Goal: Information Seeking & Learning: Understand process/instructions

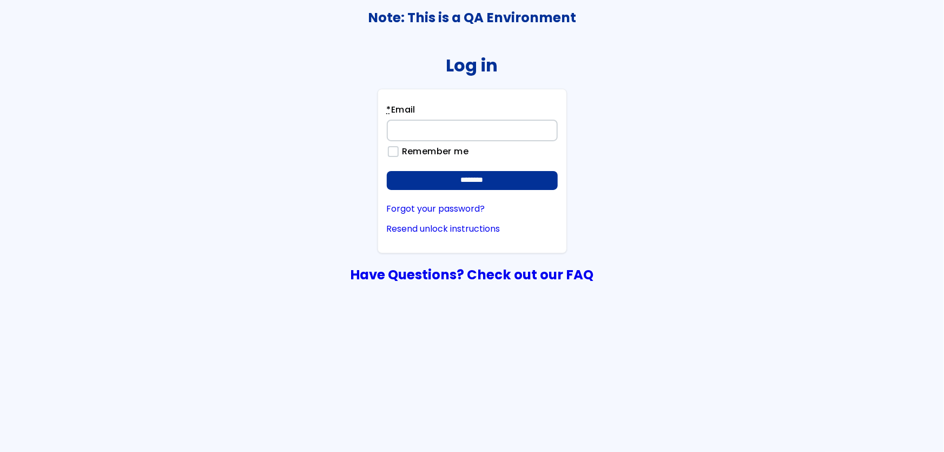
click at [499, 135] on input "* Email" at bounding box center [472, 131] width 171 height 22
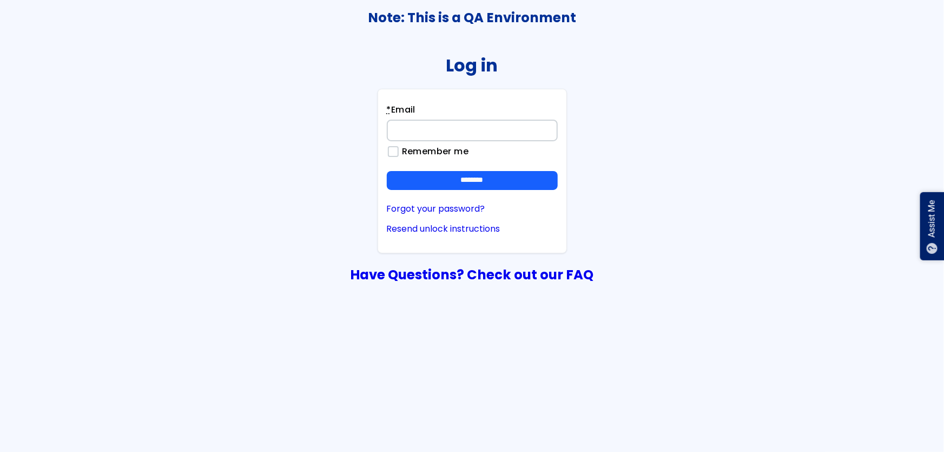
type input "**********"
click at [387, 171] on input "********" at bounding box center [472, 180] width 171 height 19
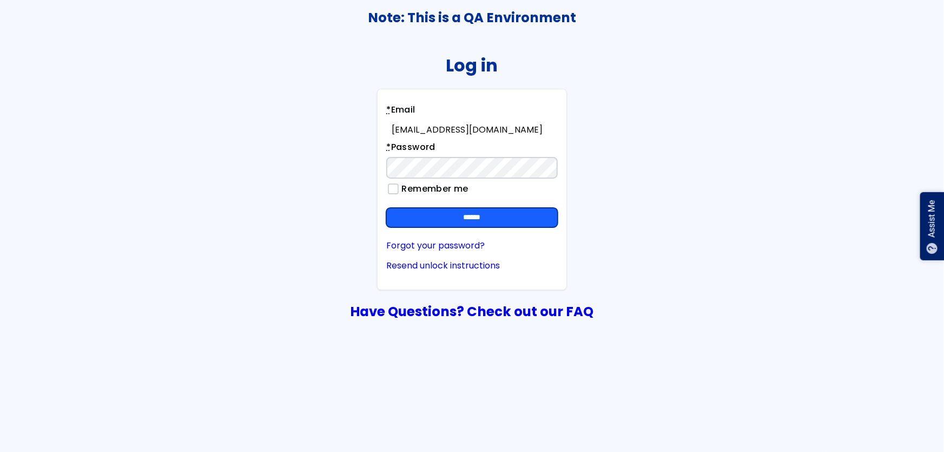
click at [487, 208] on input "******" at bounding box center [471, 217] width 171 height 19
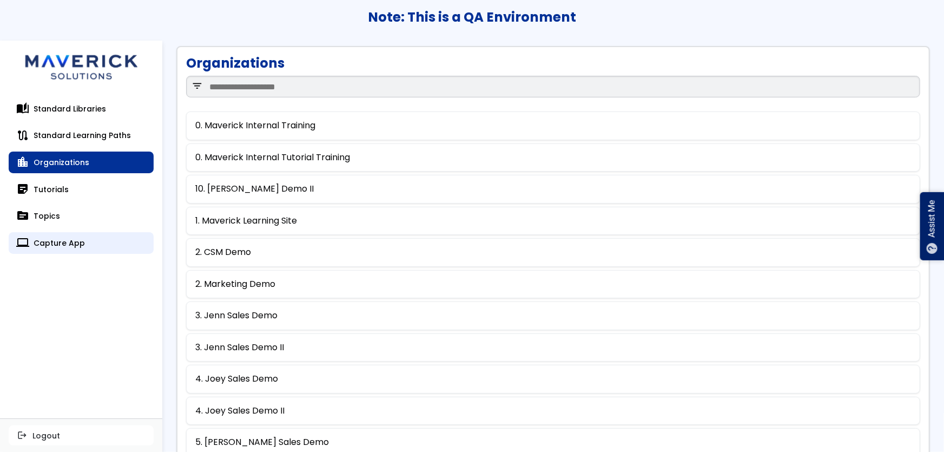
click at [66, 243] on link "computer Capture App" at bounding box center [81, 243] width 145 height 22
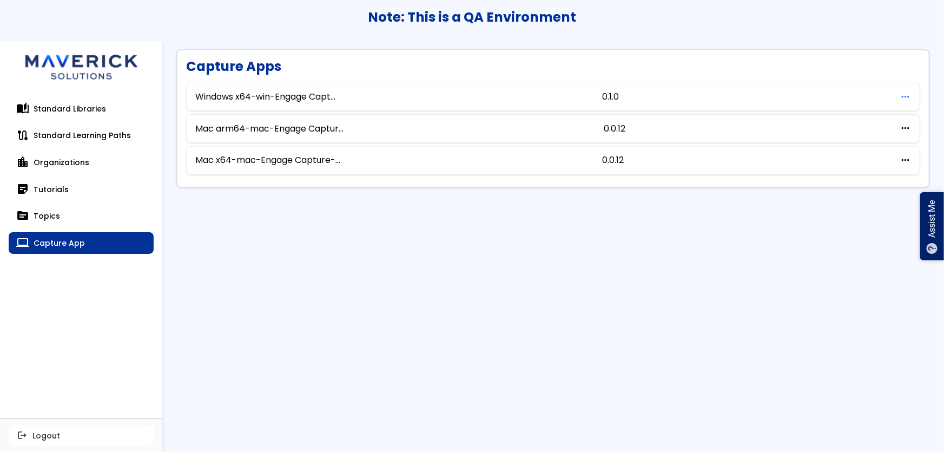
click at [902, 95] on span "more_horiz" at bounding box center [904, 97] width 11 height 10
click at [852, 120] on link "download Download" at bounding box center [859, 114] width 96 height 19
click at [59, 332] on div "auto_stories Standard Libraries route Standard Learning Paths location_city Org…" at bounding box center [81, 253] width 162 height 329
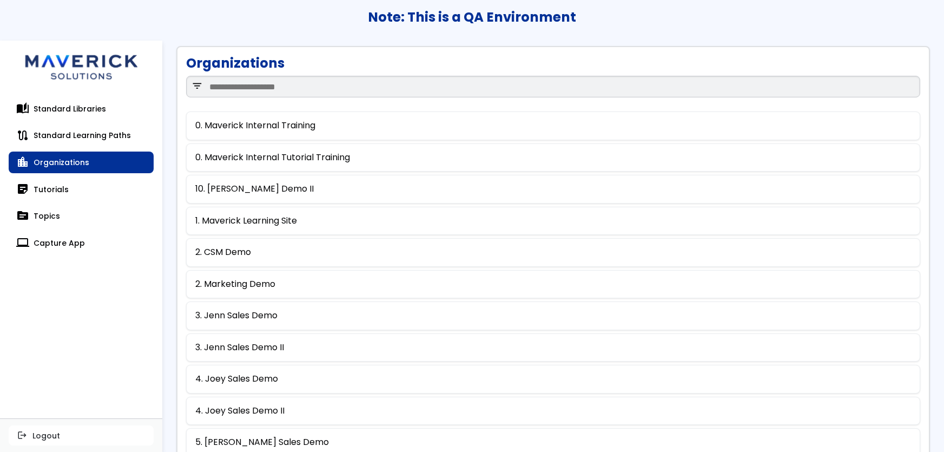
click at [64, 194] on link "sticky_note_2 Tutorials" at bounding box center [81, 189] width 145 height 22
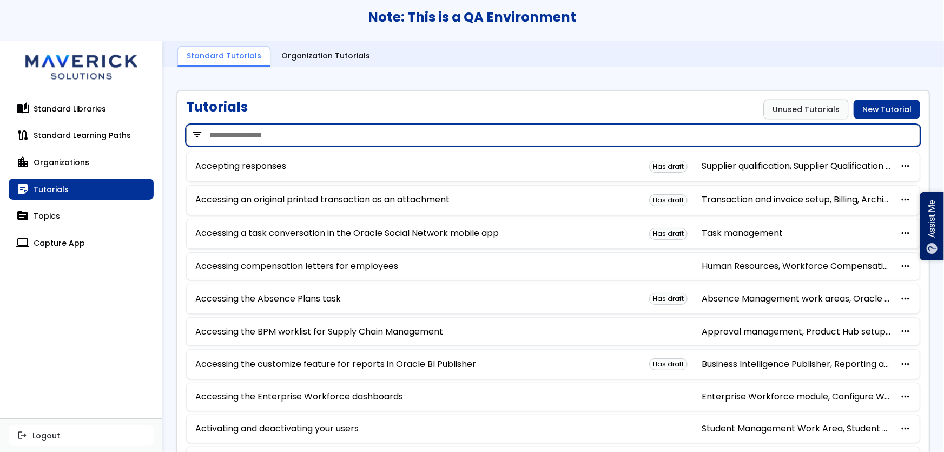
click at [288, 126] on input "search" at bounding box center [553, 135] width 734 height 22
type input "*****"
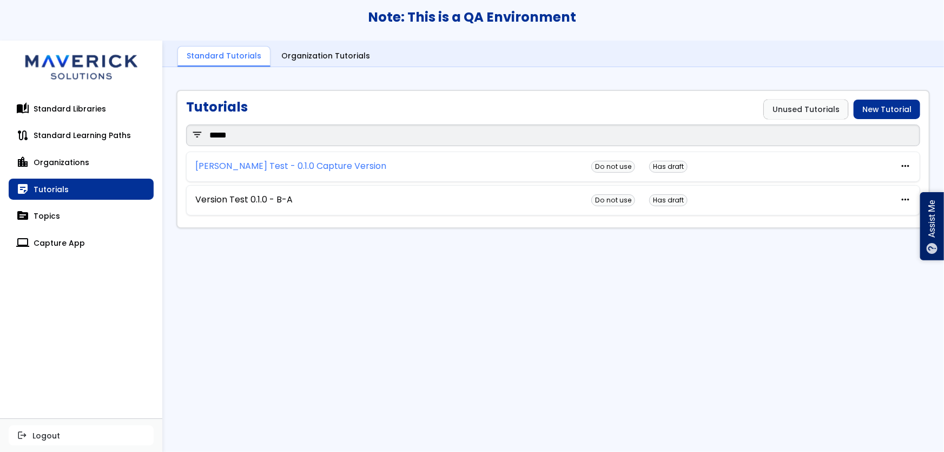
click at [287, 161] on link "[PERSON_NAME] Test - 0.1.0 Capture Version" at bounding box center [290, 166] width 191 height 10
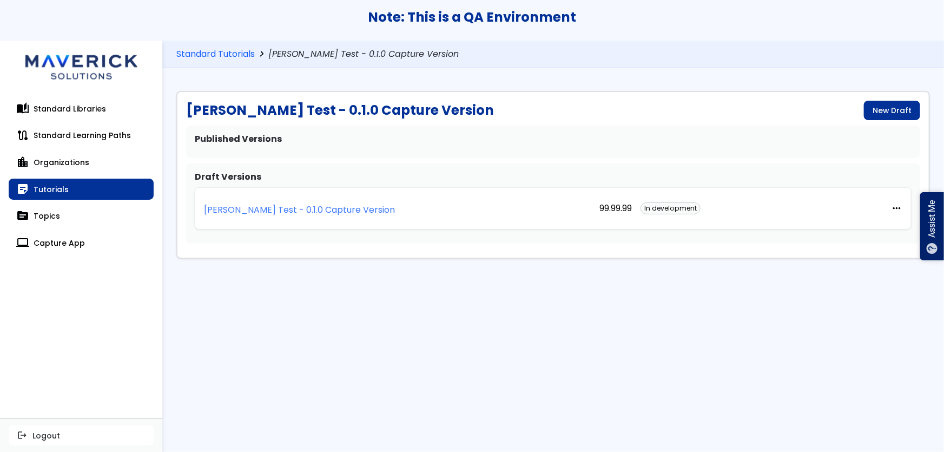
click at [281, 207] on p "[PERSON_NAME] Test - 0.1.0 Capture Version" at bounding box center [299, 210] width 191 height 10
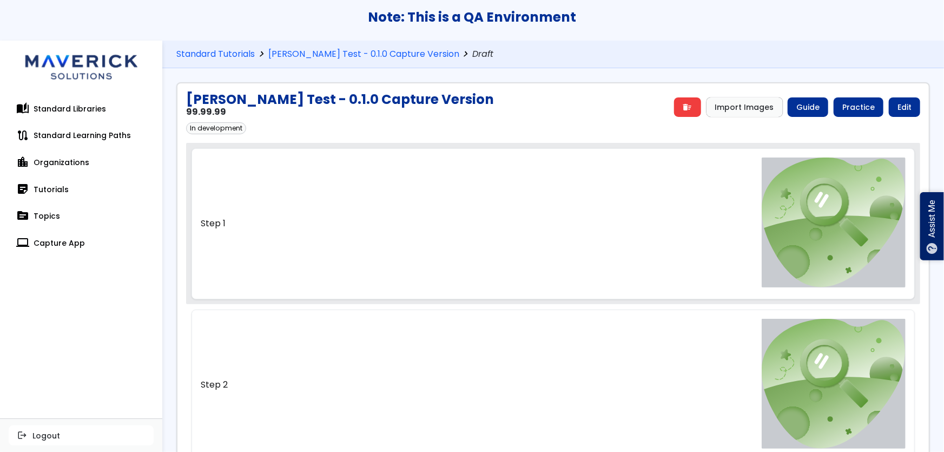
click at [425, 201] on link "Step 1" at bounding box center [553, 223] width 724 height 150
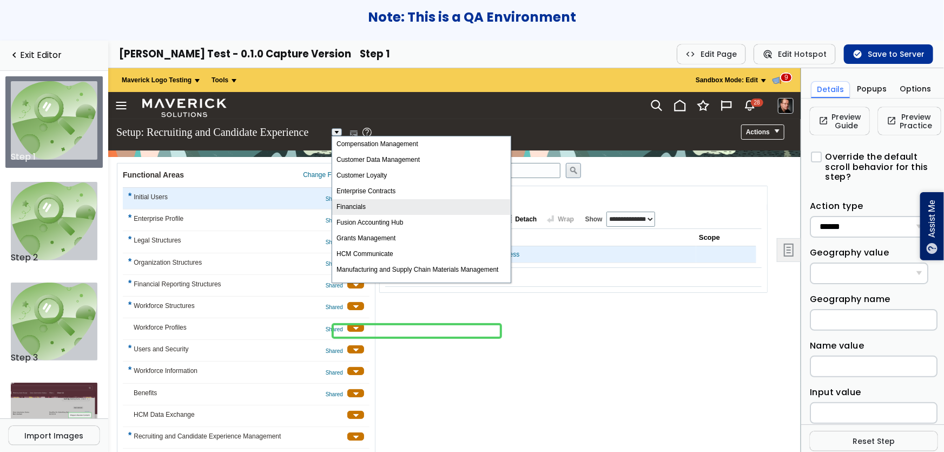
scroll to position [178, 0]
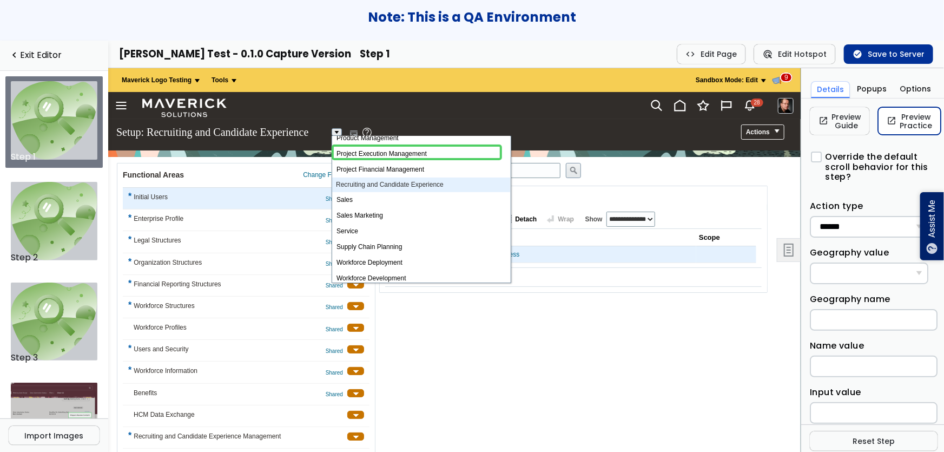
click at [920, 117] on link "open_in_new Preview Practice" at bounding box center [909, 121] width 63 height 28
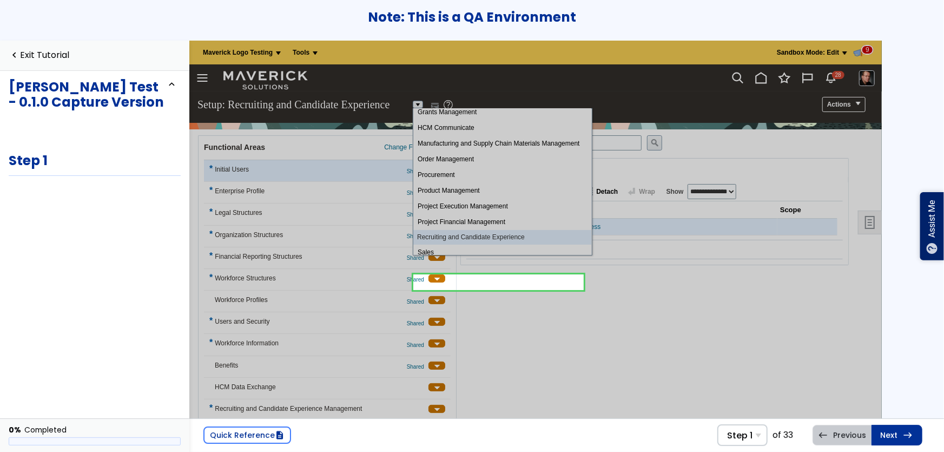
scroll to position [180, 0]
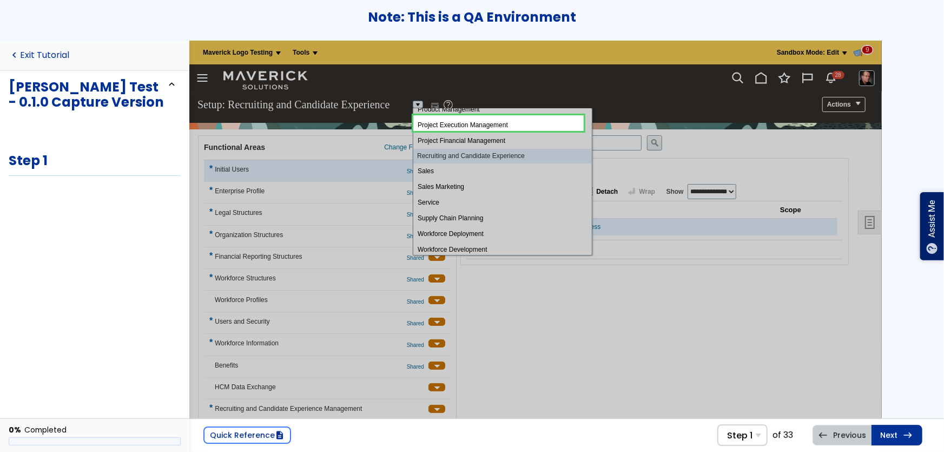
click at [49, 55] on link "navigate_before Exit Tutorial" at bounding box center [39, 55] width 61 height 10
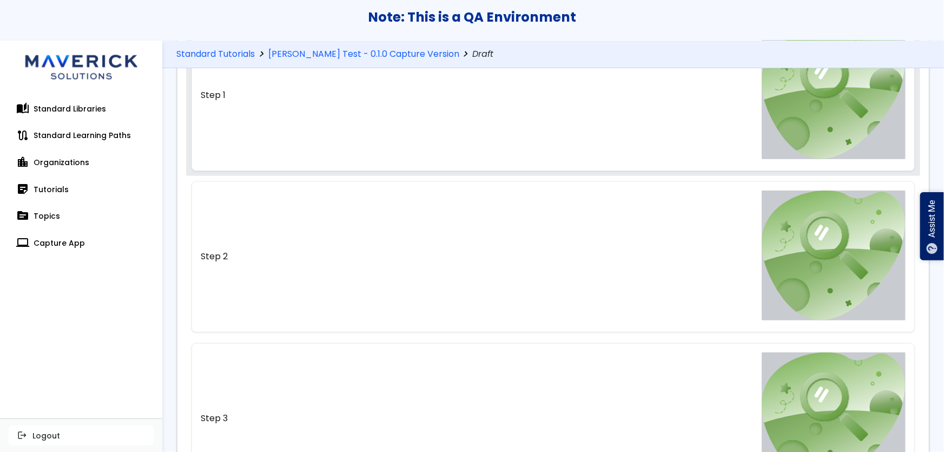
scroll to position [153, 0]
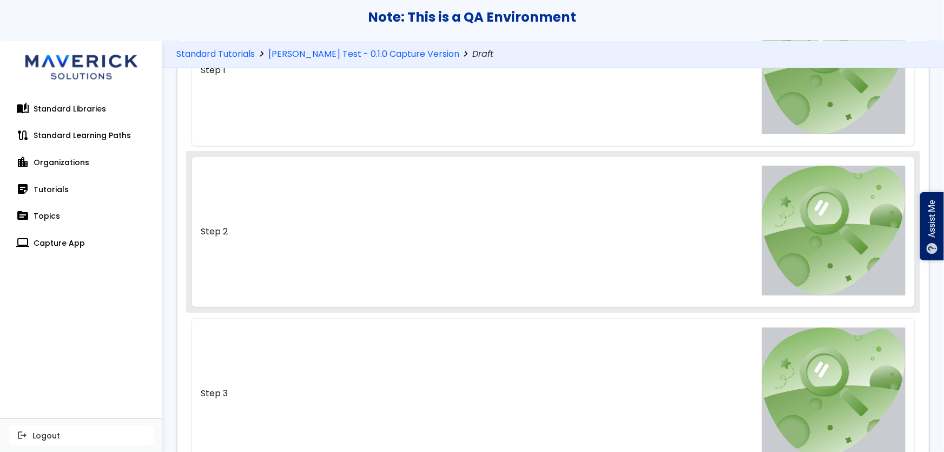
click at [443, 221] on link "Step 2" at bounding box center [553, 231] width 724 height 150
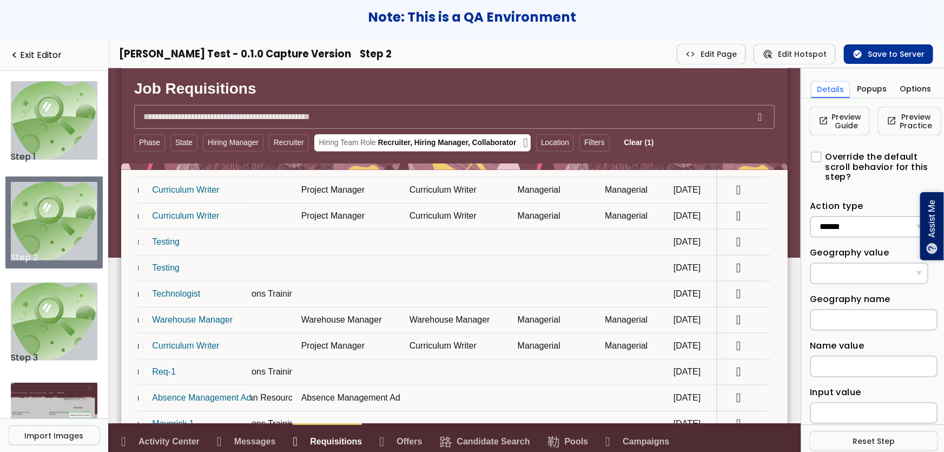
scroll to position [563, 0]
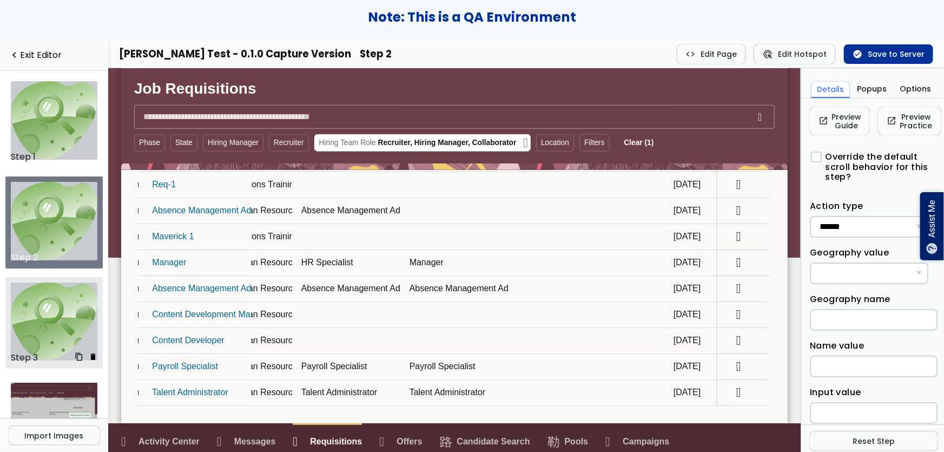
click at [50, 307] on img at bounding box center [54, 321] width 87 height 78
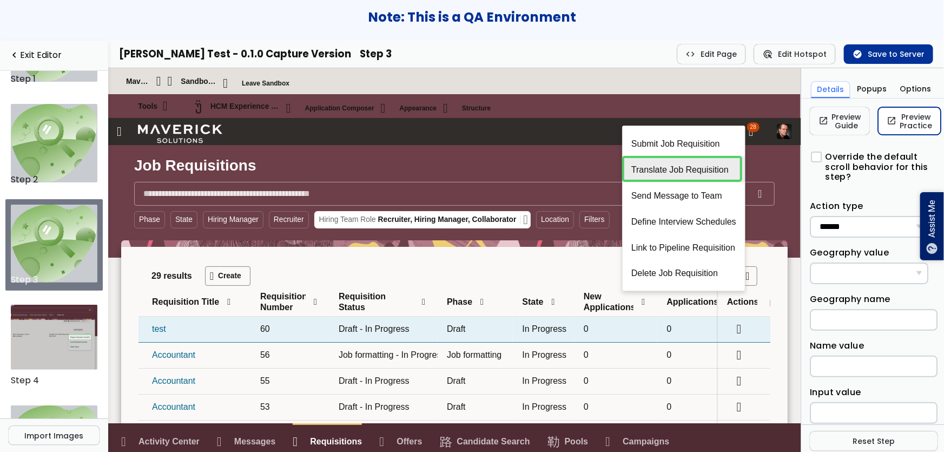
click at [910, 115] on link "open_in_new Preview Practice" at bounding box center [909, 121] width 63 height 28
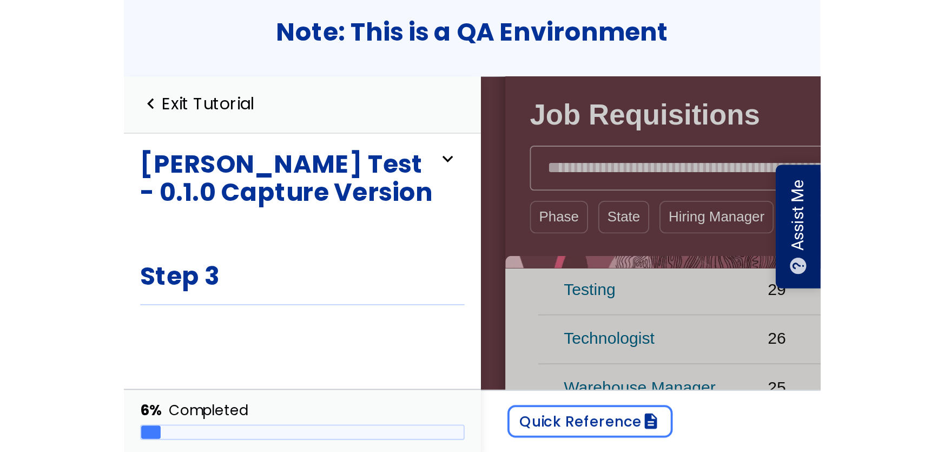
scroll to position [563, 0]
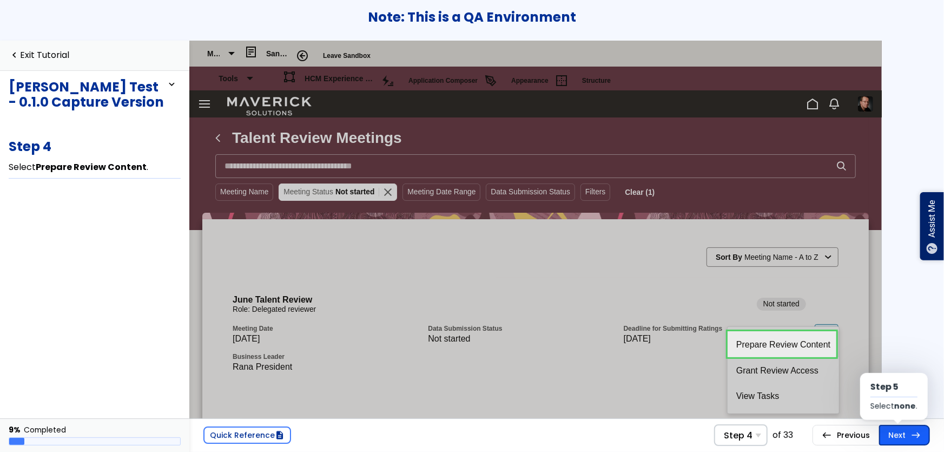
click at [887, 440] on link "Next east Step 5 Select none ." at bounding box center [904, 435] width 51 height 21
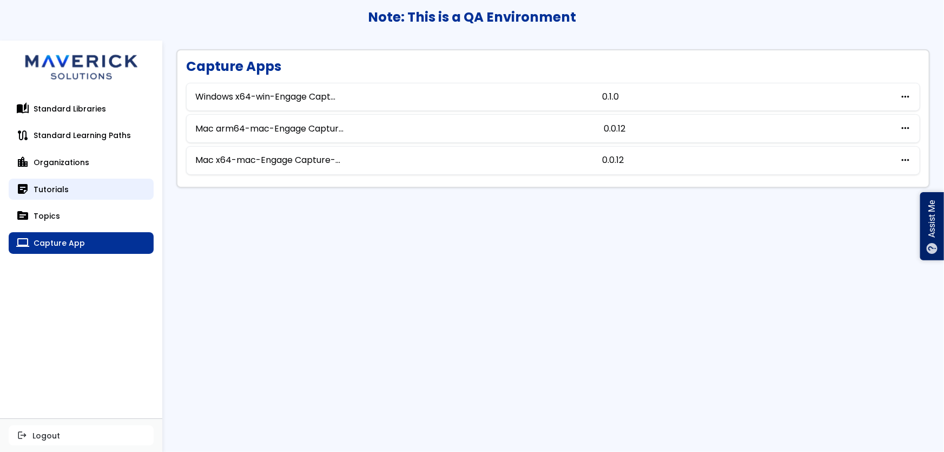
click at [54, 199] on link "sticky_note_2 Tutorials" at bounding box center [81, 189] width 145 height 22
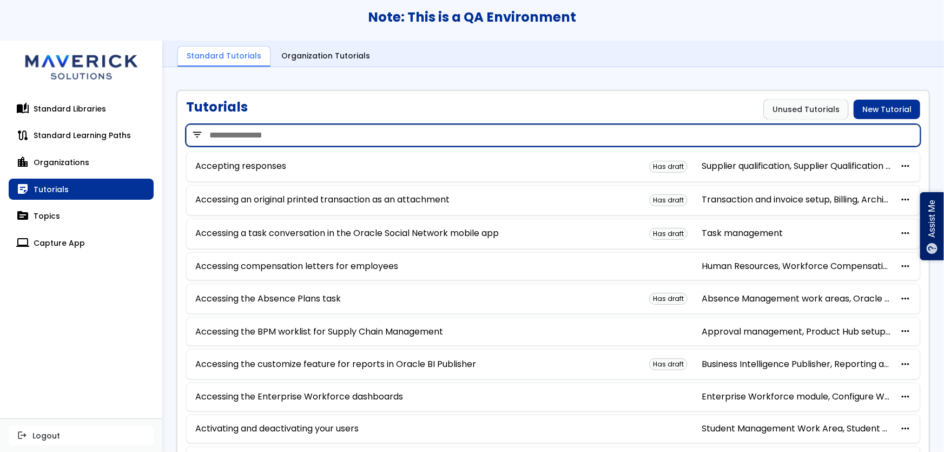
click at [348, 137] on input "search" at bounding box center [553, 135] width 734 height 22
type input "*"
type input "*****"
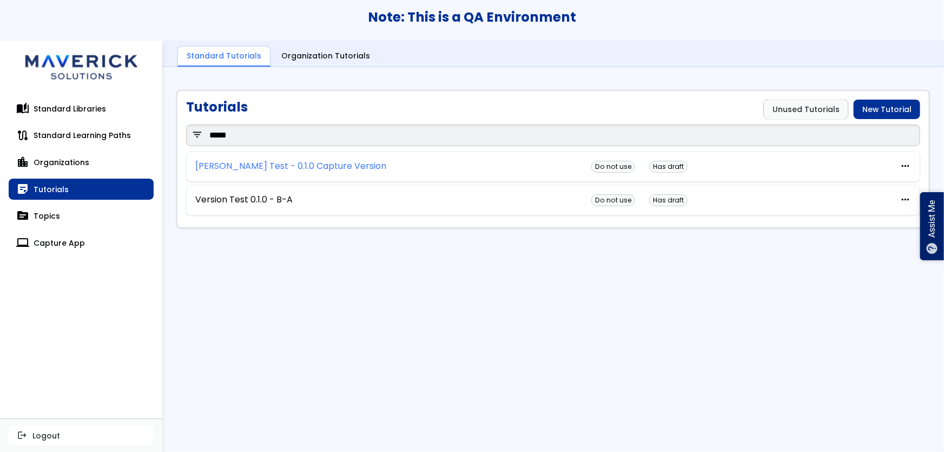
click at [265, 167] on link "[PERSON_NAME] Test - 0.1.0 Capture Version" at bounding box center [290, 166] width 191 height 10
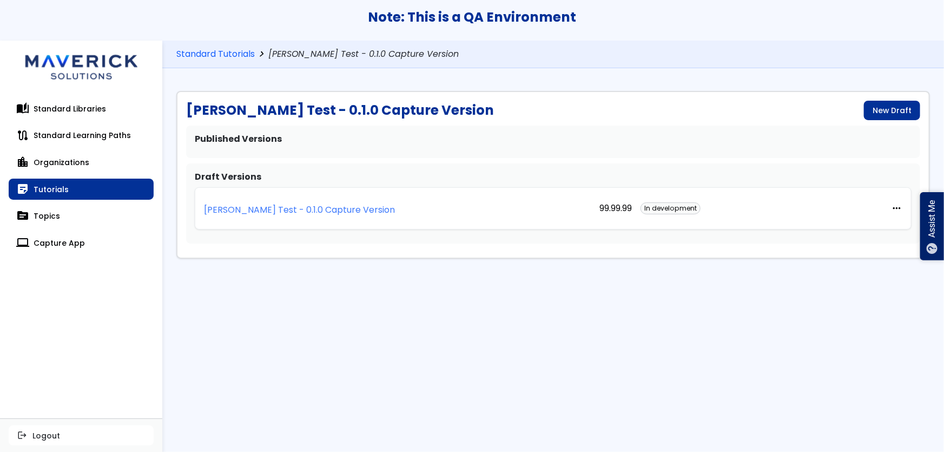
click at [297, 218] on link "[PERSON_NAME] Test - 0.1.0 Capture Version" at bounding box center [299, 208] width 191 height 24
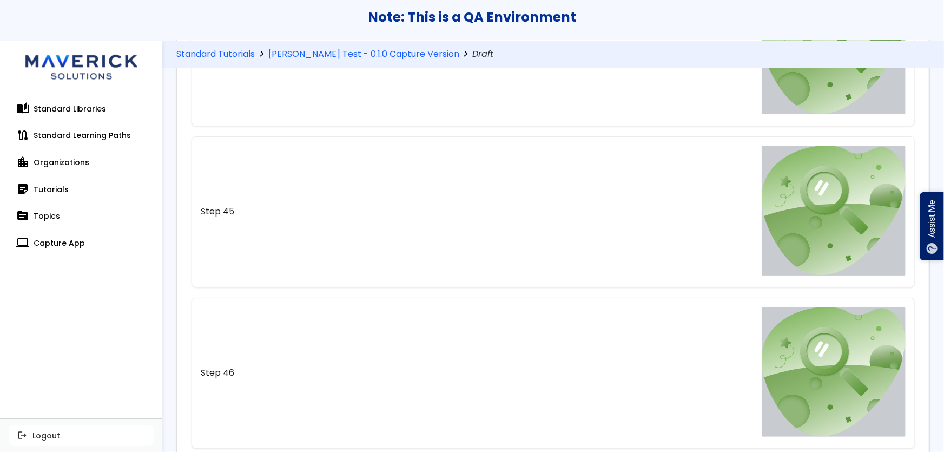
scroll to position [6976, 0]
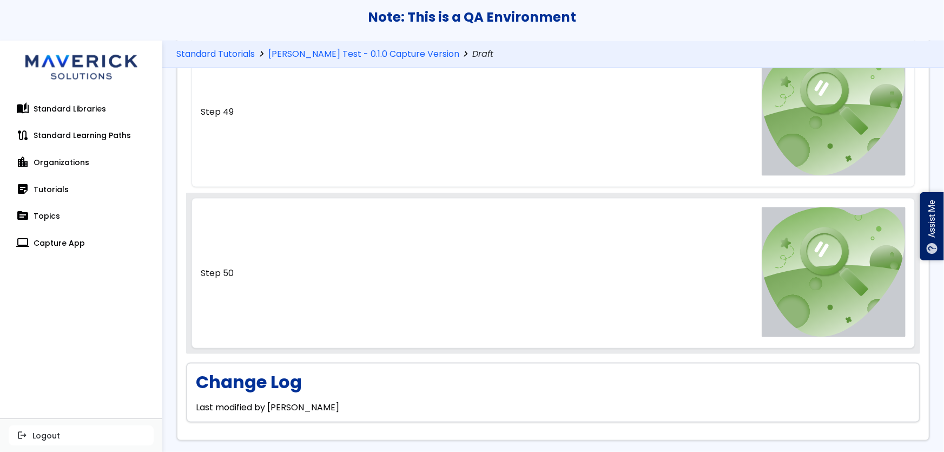
click at [392, 259] on link "Step 50" at bounding box center [553, 273] width 724 height 150
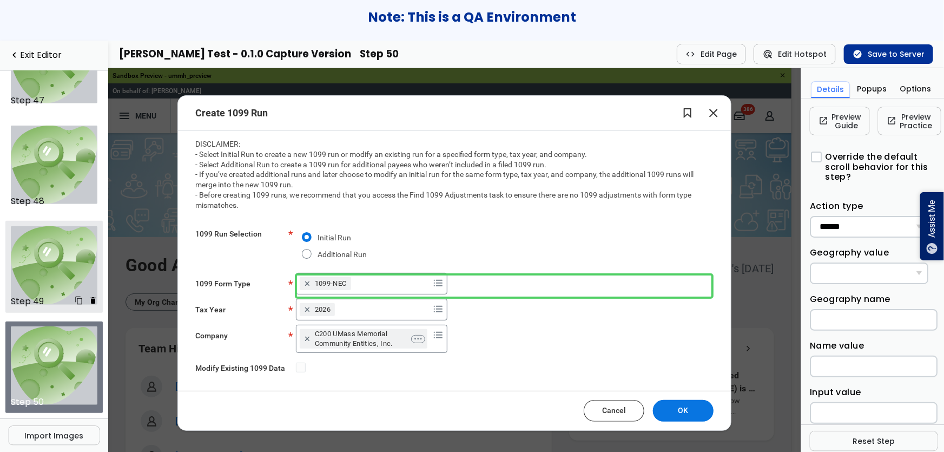
click at [16, 276] on img at bounding box center [54, 265] width 87 height 78
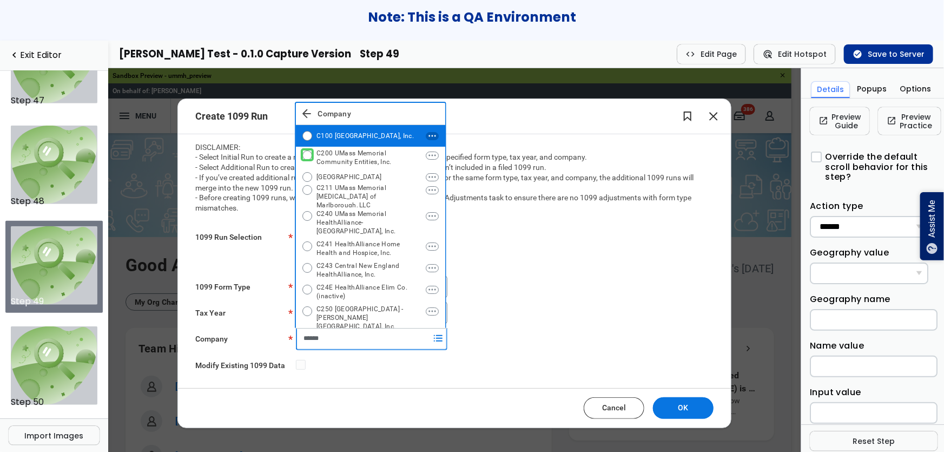
click at [881, 11] on h3 "Note: This is a QA Environment" at bounding box center [472, 17] width 944 height 15
click at [26, 136] on img at bounding box center [54, 164] width 87 height 78
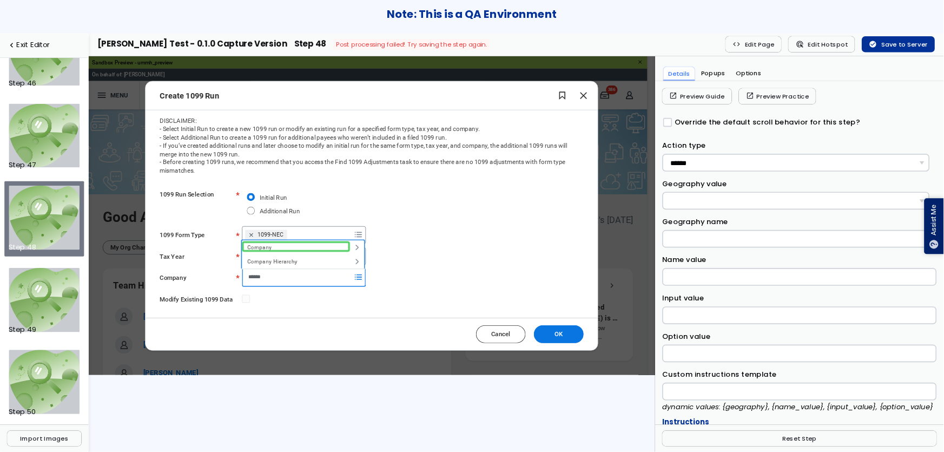
scroll to position [4472, 0]
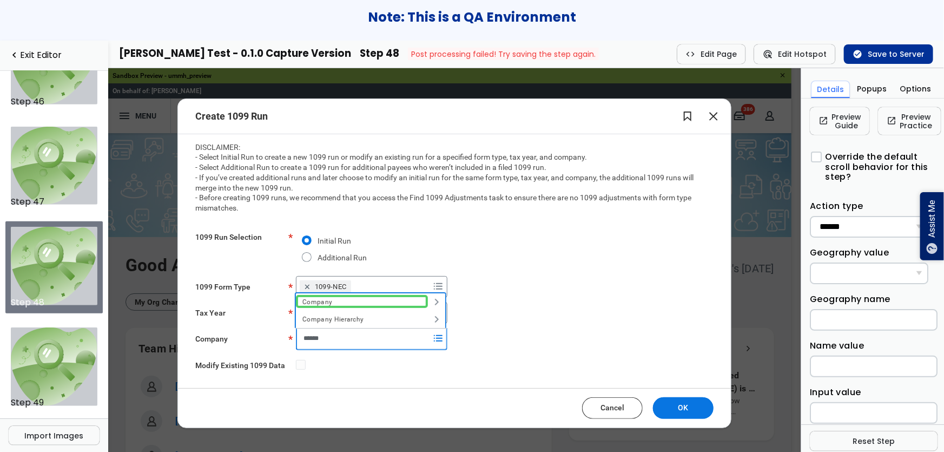
drag, startPoint x: 980, startPoint y: 68, endPoint x: 706, endPoint y: 228, distance: 317.8
click at [706, 228] on div "Initial Run Additional Run" at bounding box center [503, 251] width 417 height 50
click at [70, 177] on img at bounding box center [54, 166] width 87 height 78
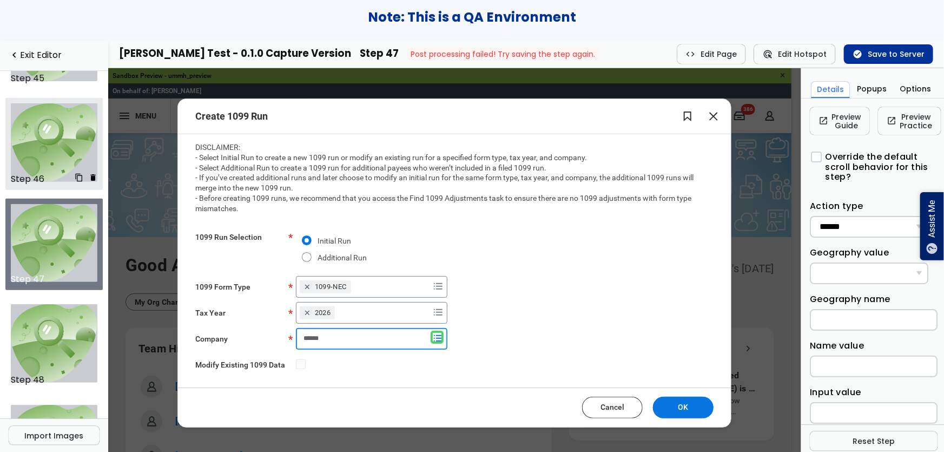
click at [51, 117] on img at bounding box center [54, 142] width 87 height 78
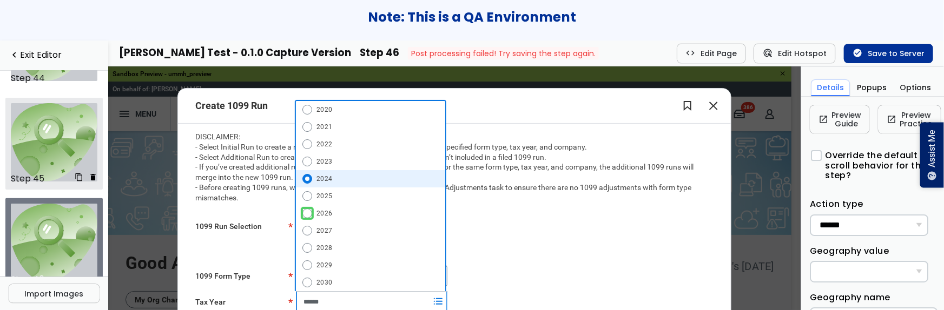
click at [44, 124] on img at bounding box center [54, 142] width 87 height 78
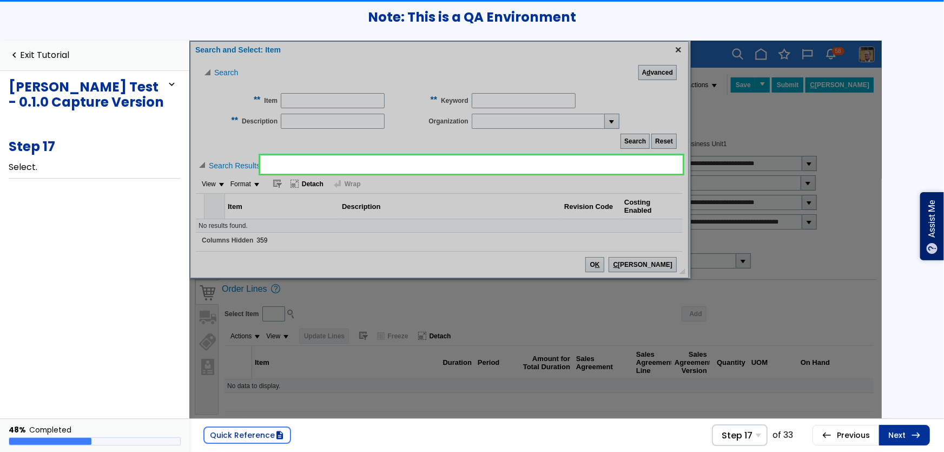
scroll to position [2, 0]
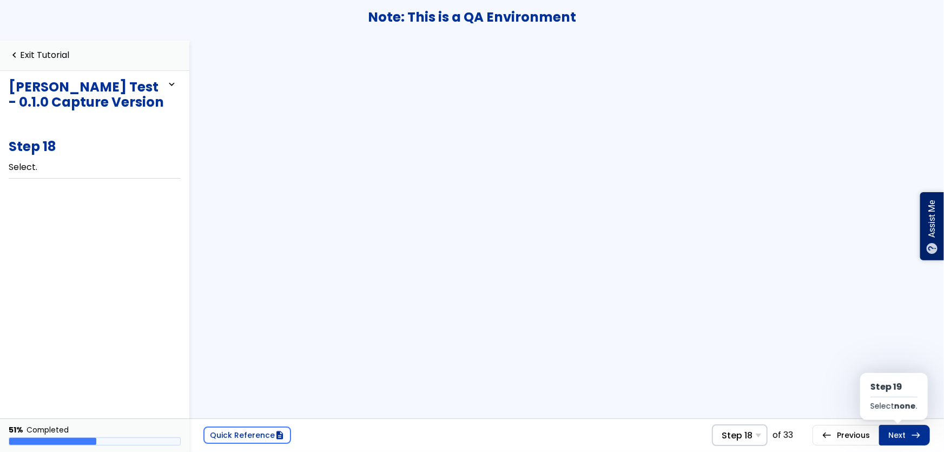
click at [891, 434] on link "Next east Step 19 Select none ." at bounding box center [904, 435] width 51 height 21
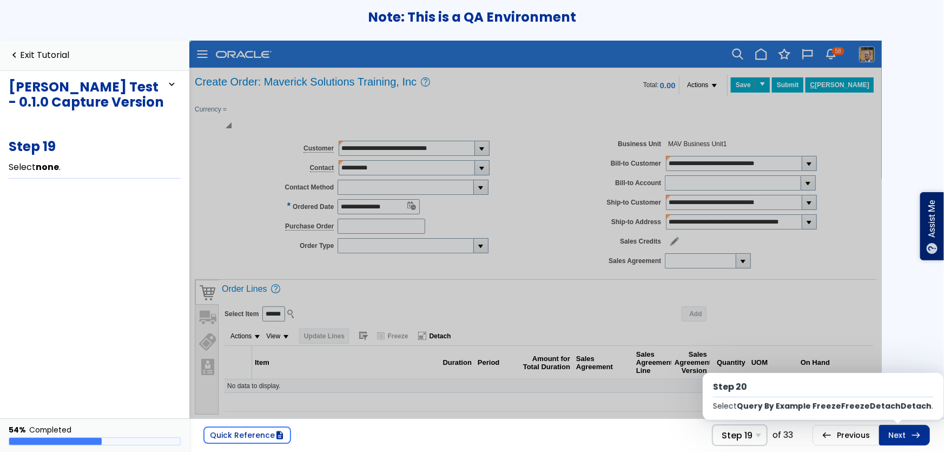
click at [891, 434] on link "Next east Step 20 Select Query By Example FreezeFreezeDetachDetach ." at bounding box center [904, 435] width 51 height 21
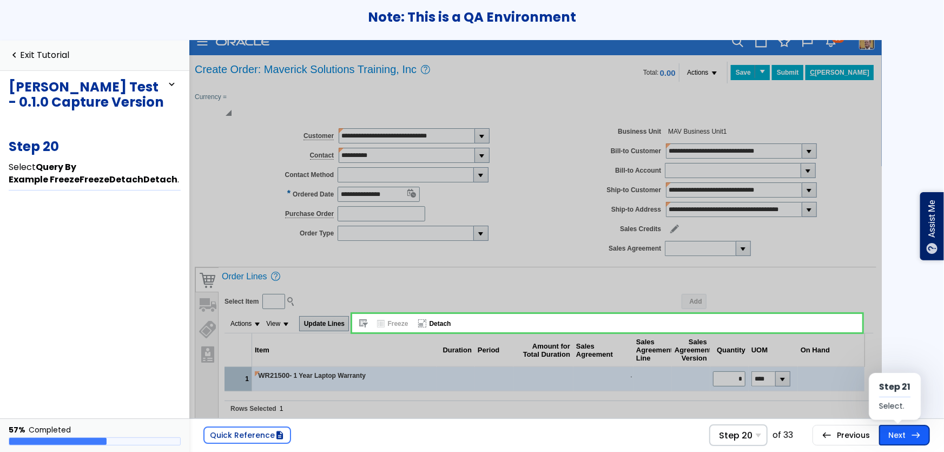
click at [63, 339] on link "Next east Step 21 Select ." at bounding box center [49, 322] width 28 height 34
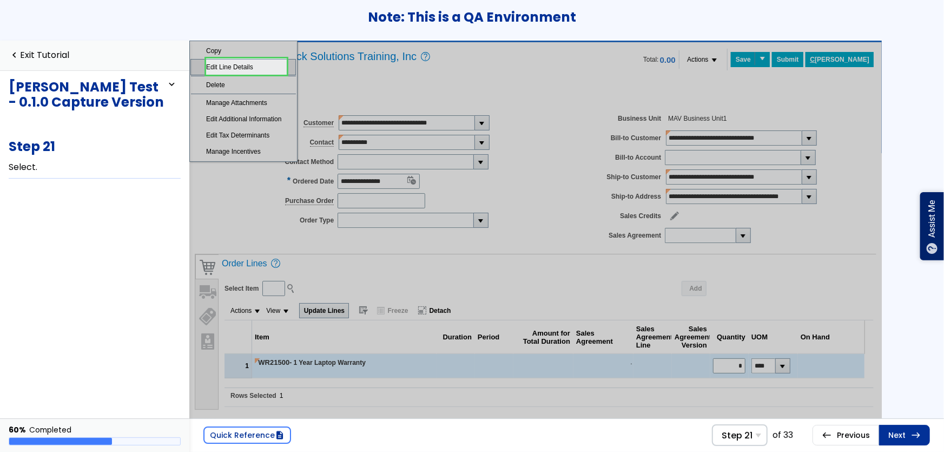
scroll to position [22, 0]
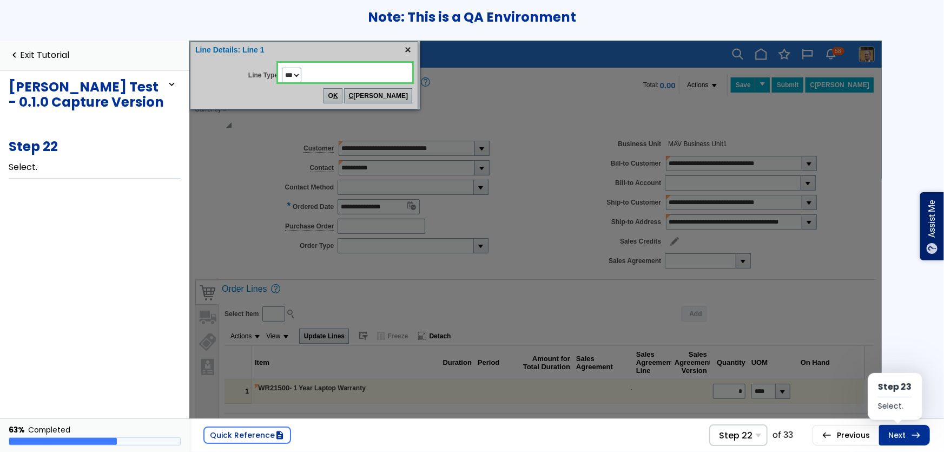
click at [911, 427] on link "Next east Step 23 Select ." at bounding box center [904, 435] width 51 height 21
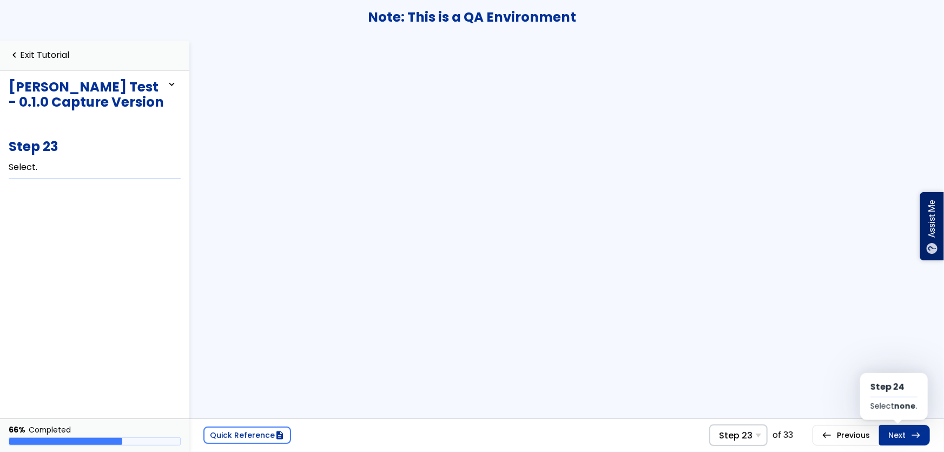
click at [911, 427] on link "Next east Step 24 Select none ." at bounding box center [904, 435] width 51 height 21
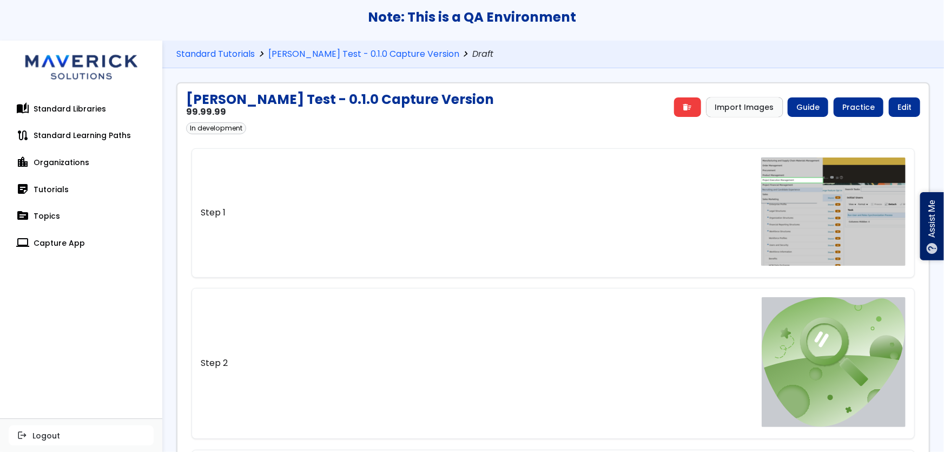
click at [76, 314] on div "auto_stories Standard Libraries route Standard Learning Paths location_city Org…" at bounding box center [81, 253] width 162 height 329
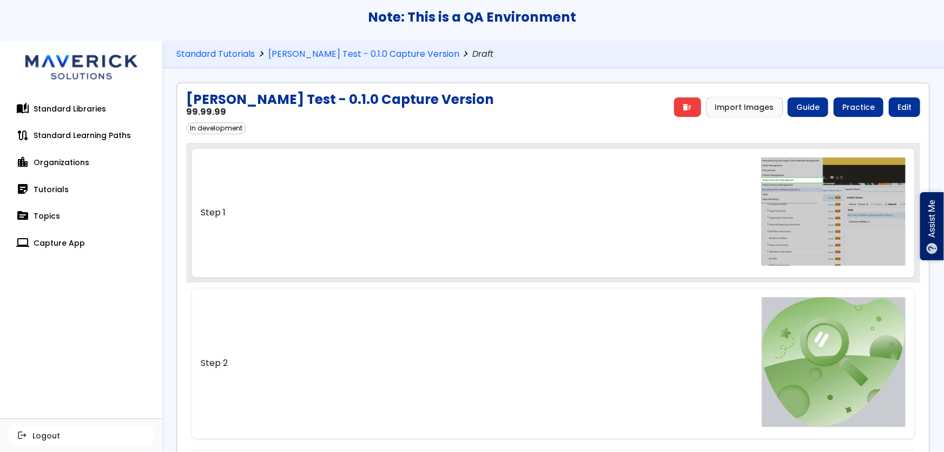
click at [365, 143] on div "Step 1 content_copy delete" at bounding box center [553, 213] width 734 height 140
click at [410, 195] on link "Step 1" at bounding box center [553, 212] width 724 height 129
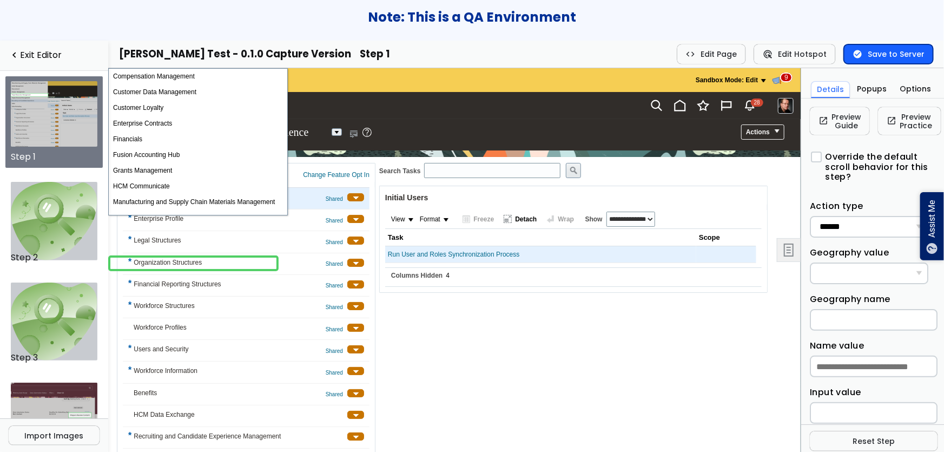
click at [929, 50] on button "check_circle Save to Server" at bounding box center [888, 53] width 89 height 19
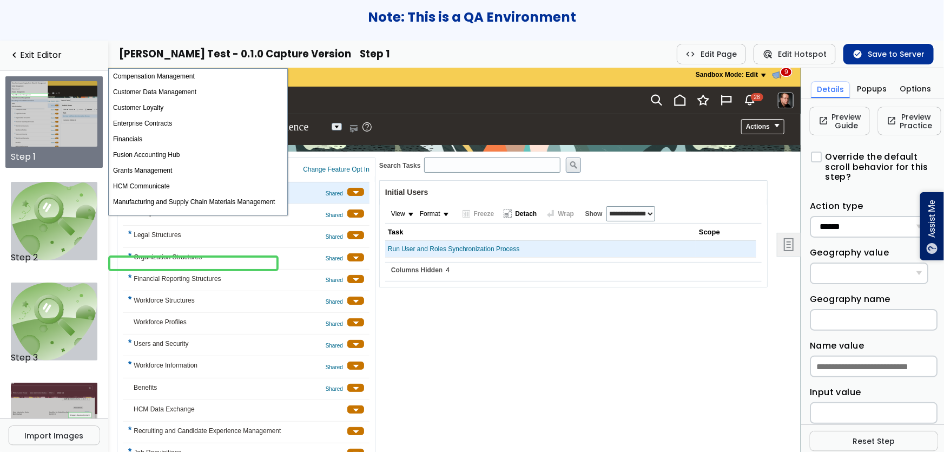
scroll to position [5, 0]
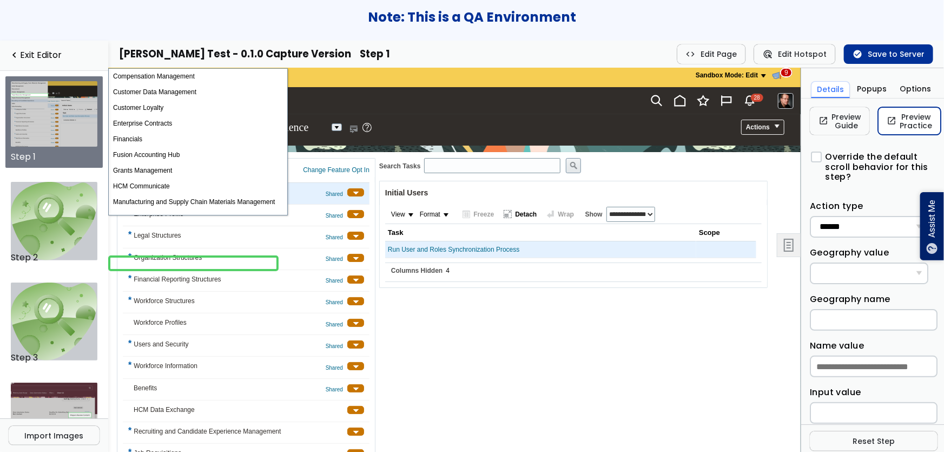
click at [902, 128] on link "open_in_new Preview Practice" at bounding box center [909, 121] width 63 height 28
click at [37, 216] on img at bounding box center [54, 221] width 87 height 78
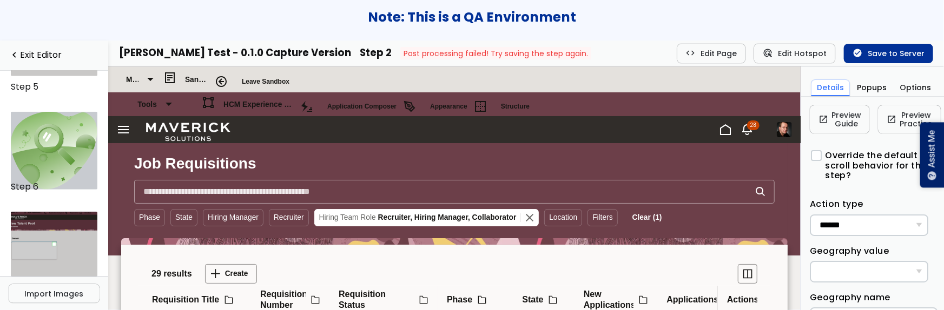
scroll to position [525, 0]
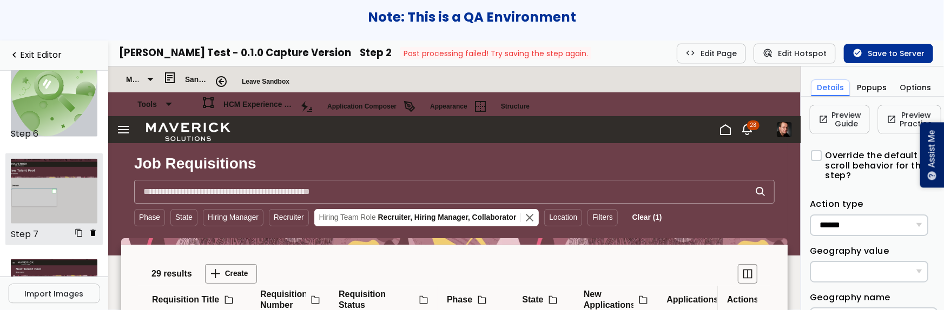
click at [56, 204] on img at bounding box center [54, 191] width 87 height 65
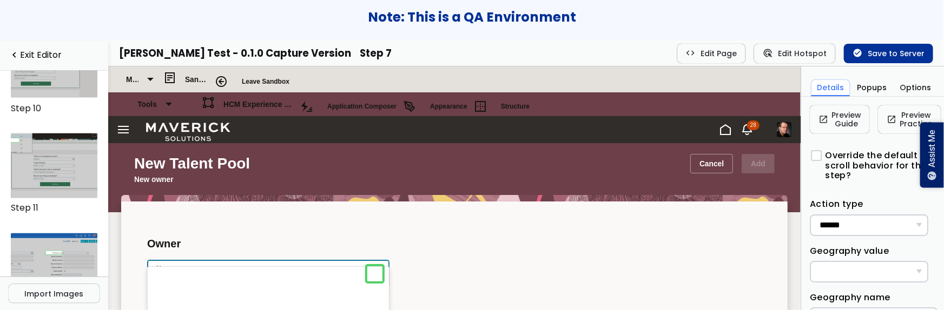
scroll to position [953, 0]
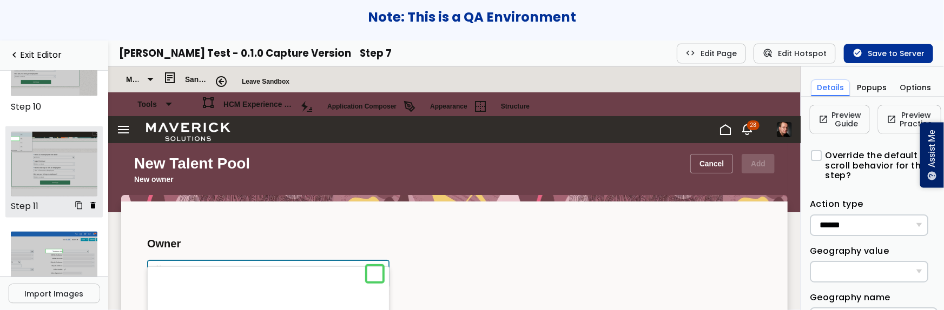
click at [48, 151] on img at bounding box center [54, 164] width 87 height 65
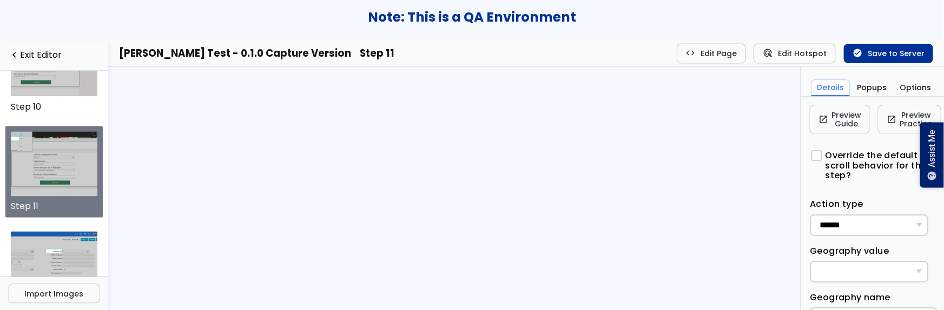
scroll to position [952, 0]
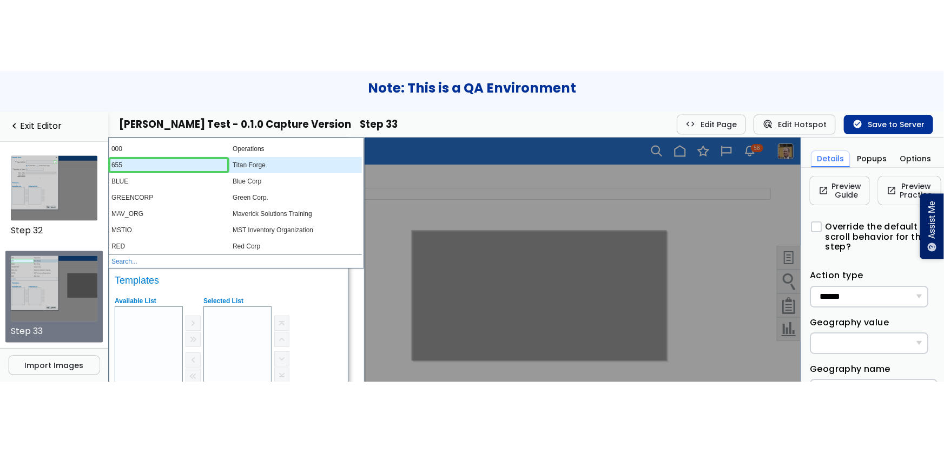
scroll to position [2967, 0]
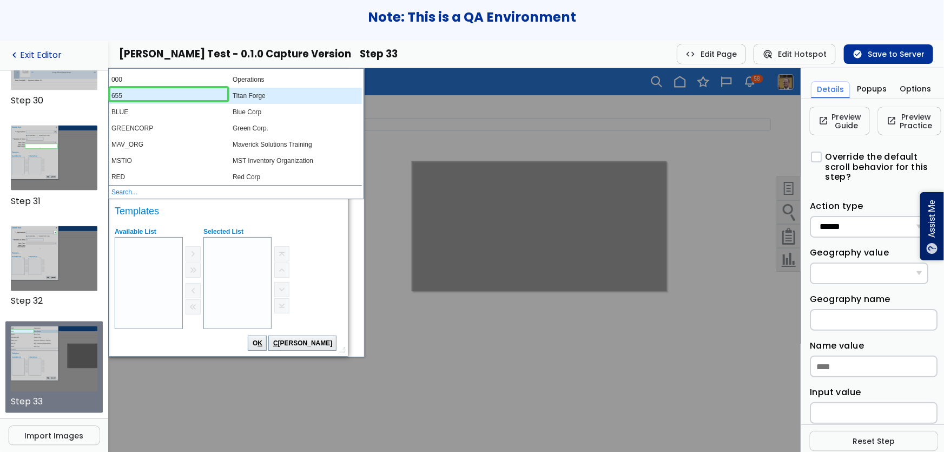
click at [34, 50] on link "navigate_before Exit Editor" at bounding box center [54, 55] width 91 height 10
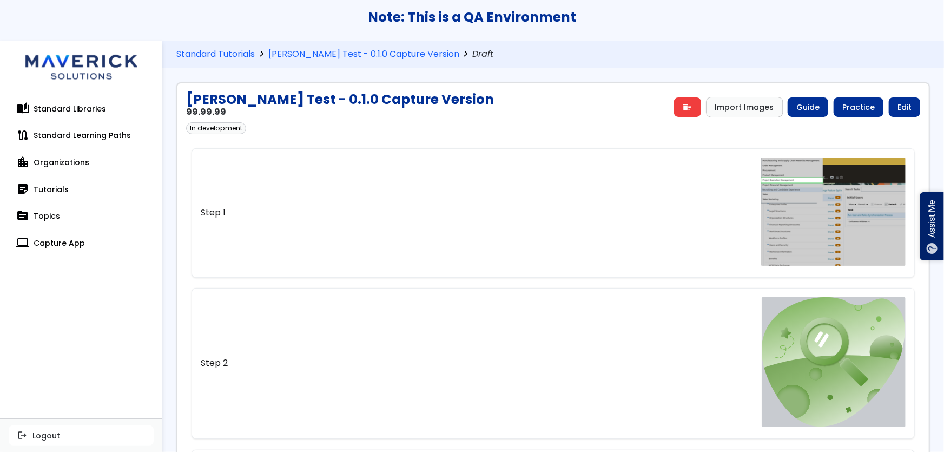
click at [242, 25] on div "Note: This is a QA Environment" at bounding box center [472, 20] width 944 height 41
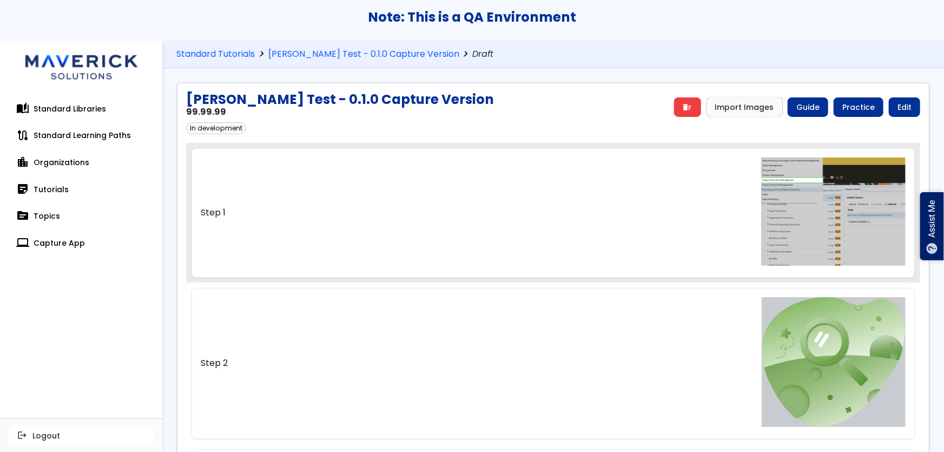
click at [587, 238] on link "Step 1" at bounding box center [553, 212] width 724 height 129
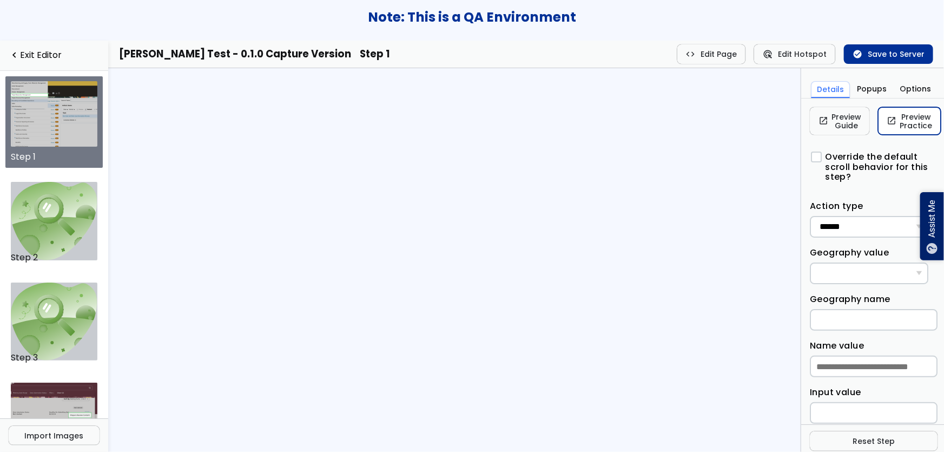
click at [901, 121] on link "open_in_new Preview Practice" at bounding box center [909, 121] width 63 height 28
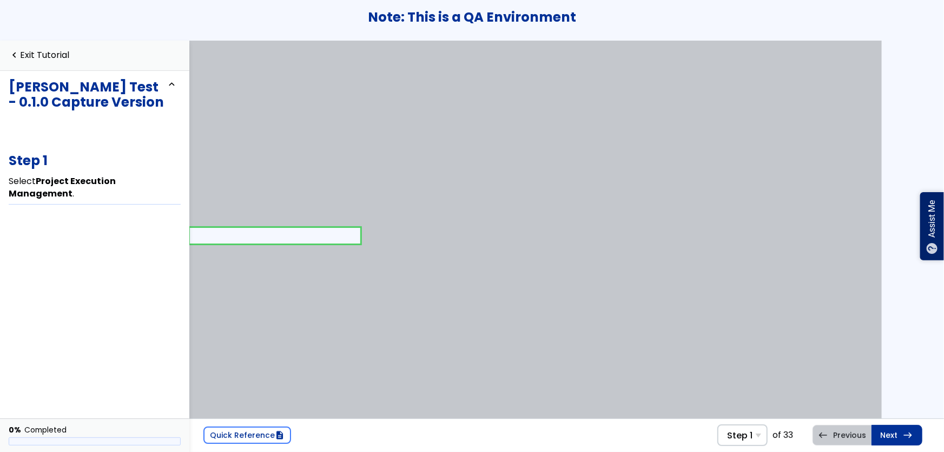
click at [279, 230] on link at bounding box center [275, 235] width 170 height 22
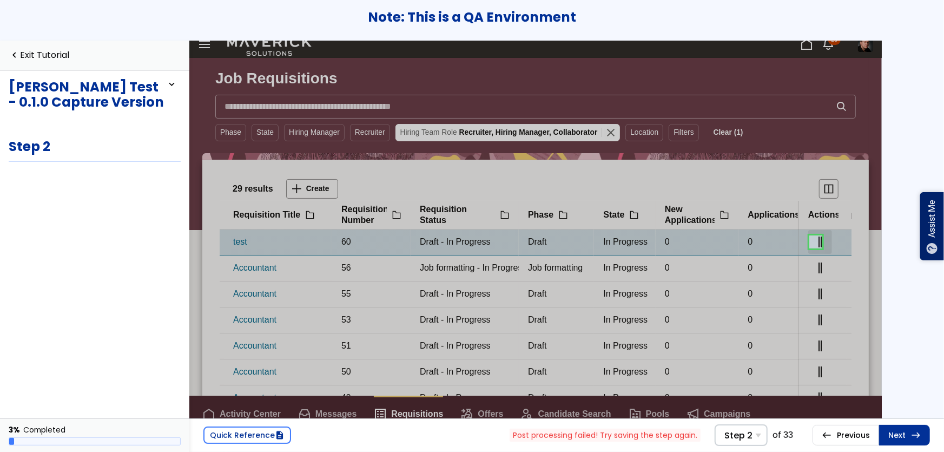
scroll to position [66, 0]
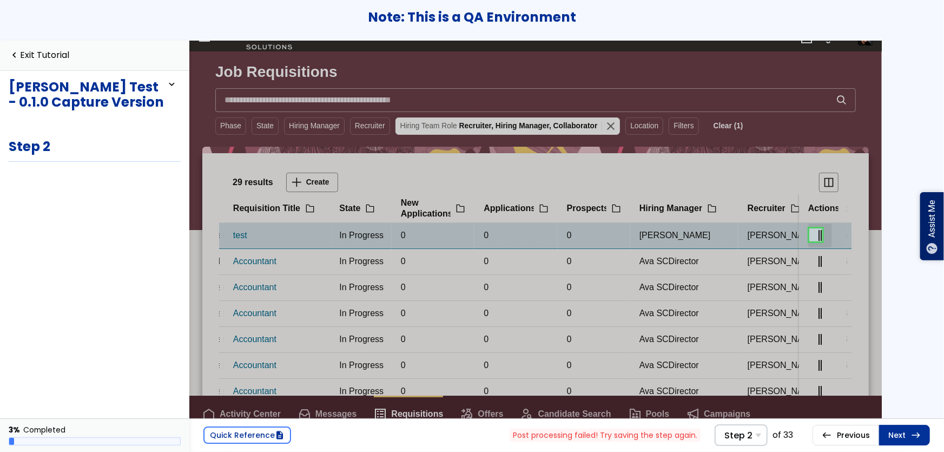
click at [820, 238] on link at bounding box center [816, 235] width 22 height 22
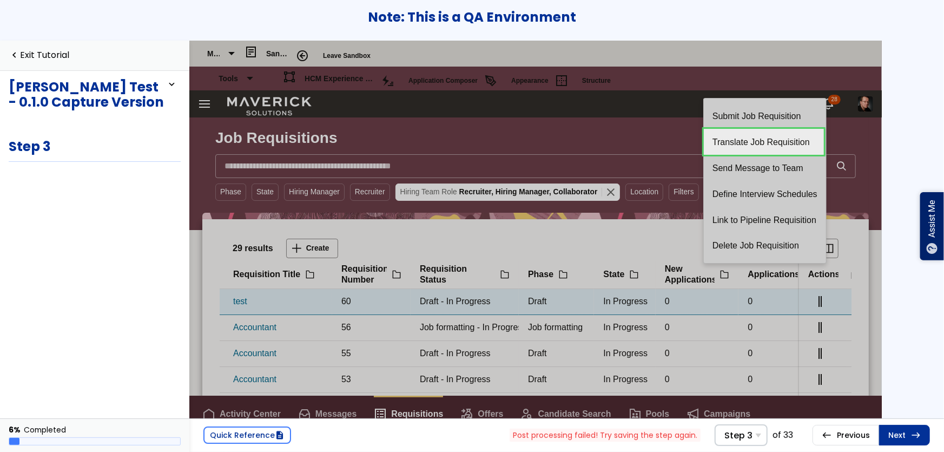
click at [0, 0] on link at bounding box center [0, 0] width 0 height 0
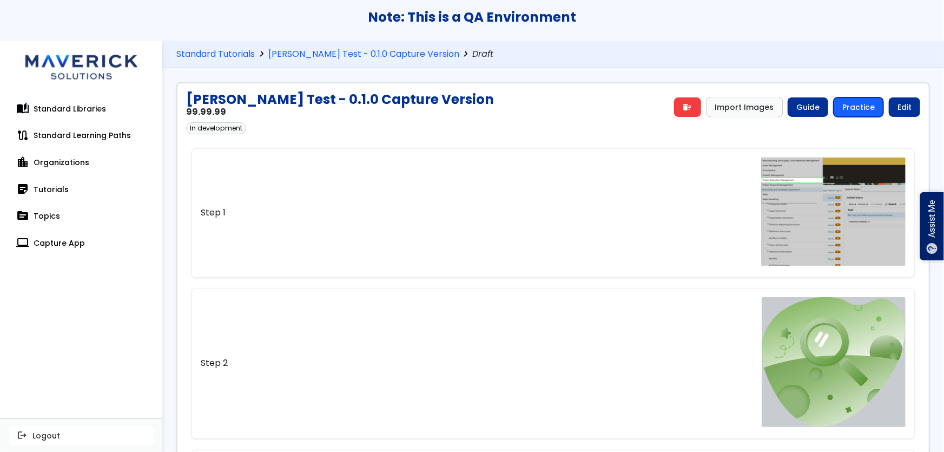
click at [844, 116] on link "Practice" at bounding box center [858, 106] width 50 height 19
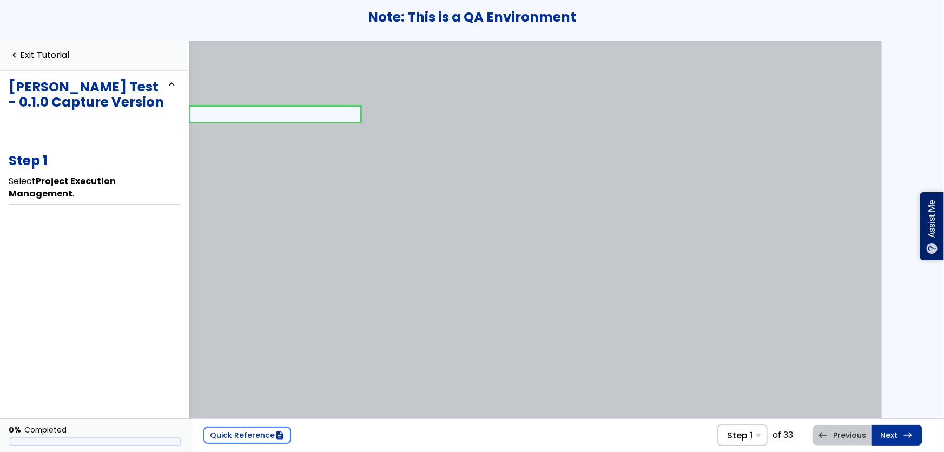
click at [298, 109] on link at bounding box center [275, 114] width 170 height 22
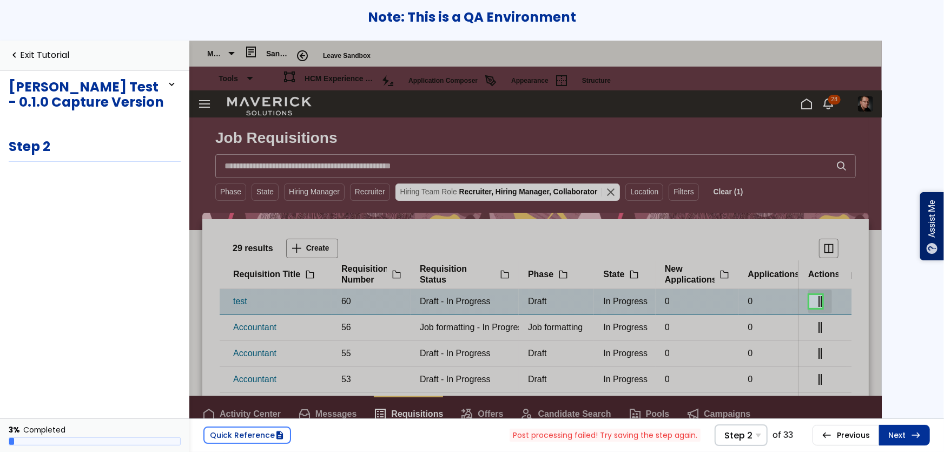
click at [69, 49] on div "navigate_before Exit Tutorial" at bounding box center [94, 56] width 189 height 30
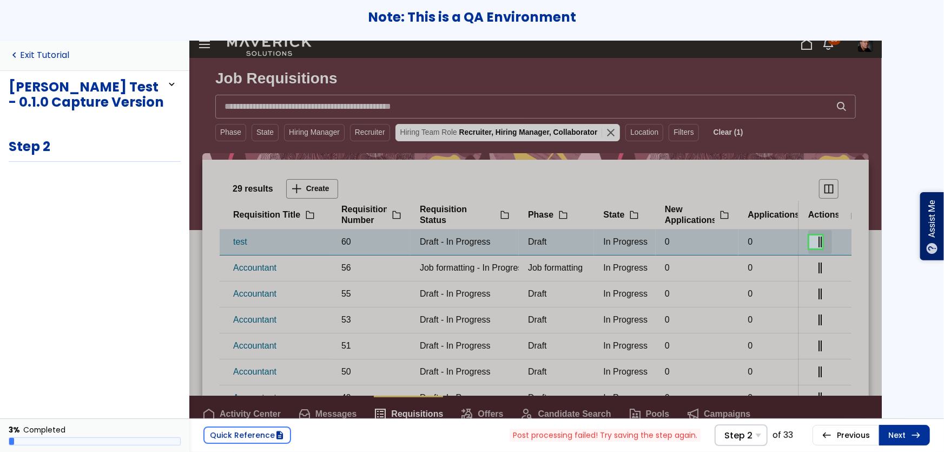
click at [36, 59] on link "navigate_before Exit Tutorial" at bounding box center [39, 55] width 61 height 10
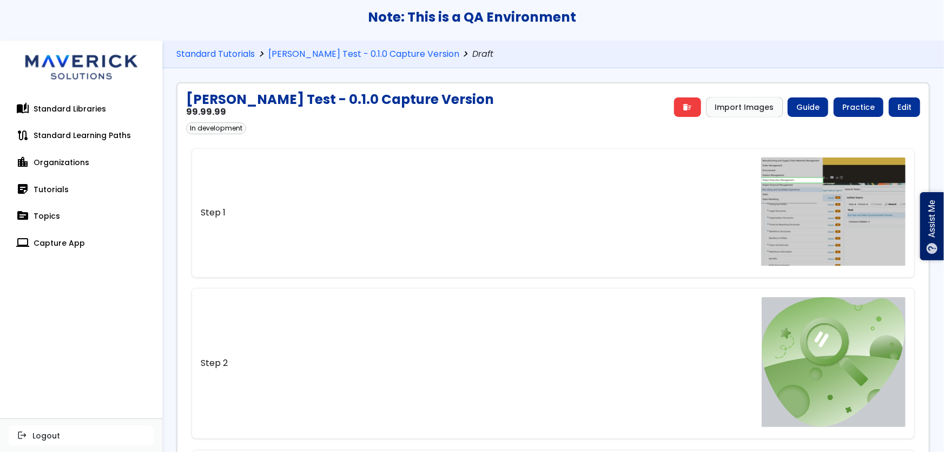
click at [399, 98] on h2 "[PERSON_NAME] Test - 0.1.0 Capture Version" at bounding box center [340, 99] width 308 height 15
click at [408, 124] on div "In development" at bounding box center [553, 128] width 734 height 12
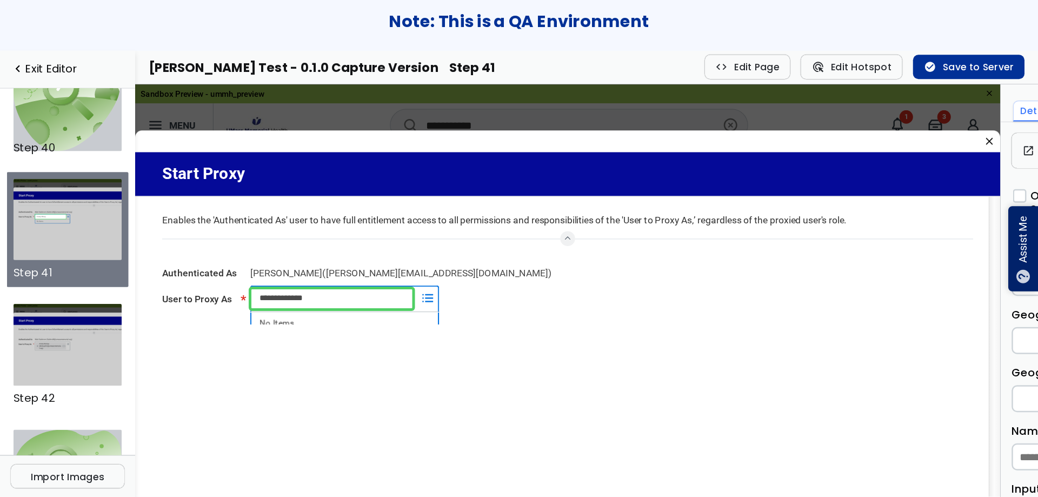
scroll to position [3853, 0]
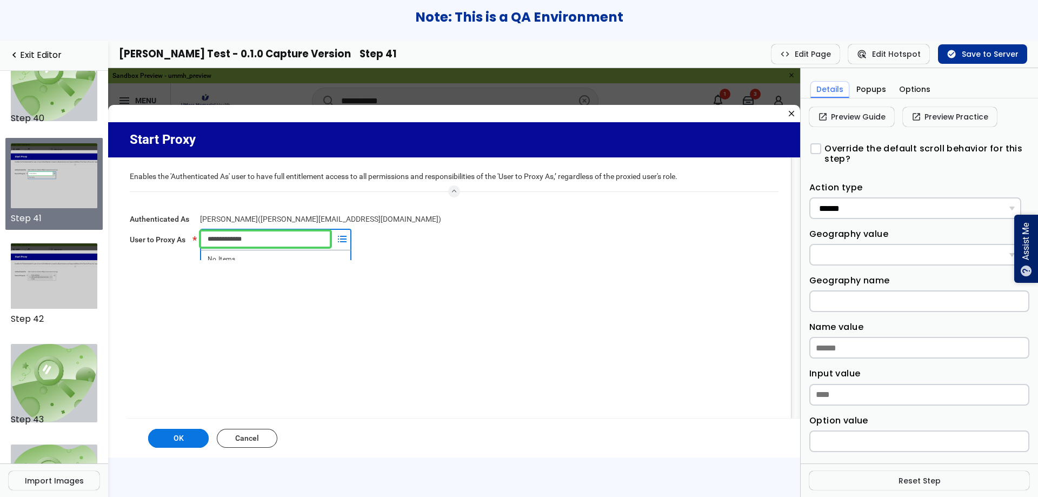
drag, startPoint x: 108, startPoint y: 68, endPoint x: 607, endPoint y: 259, distance: 533.9
click at [607, 259] on div "**********" at bounding box center [454, 209] width 692 height 102
click at [21, 86] on img at bounding box center [54, 82] width 87 height 78
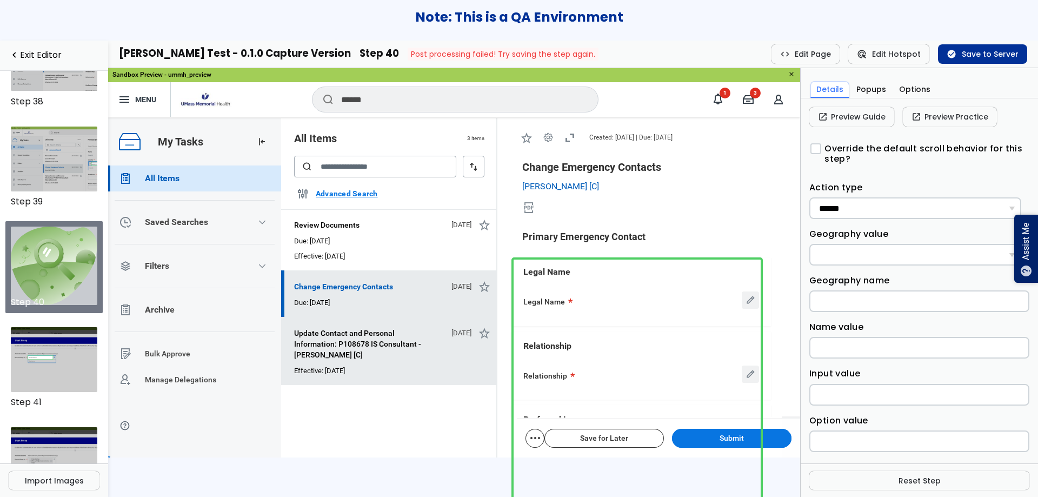
scroll to position [1, 0]
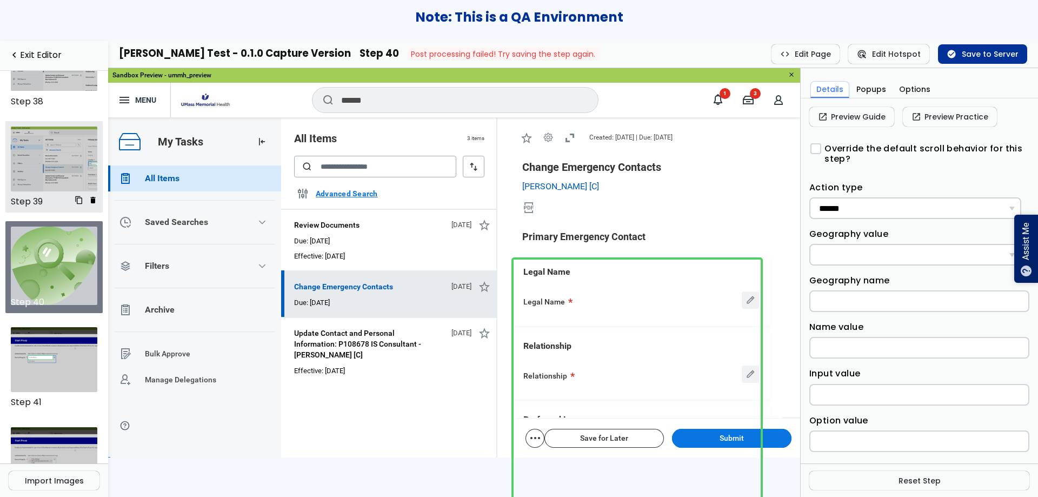
click at [16, 134] on img at bounding box center [54, 159] width 87 height 65
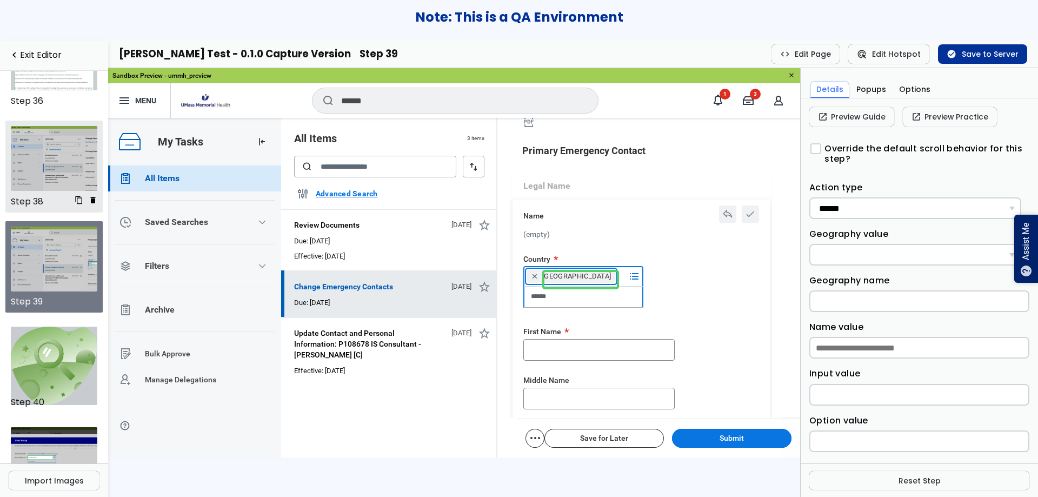
scroll to position [3456, 0]
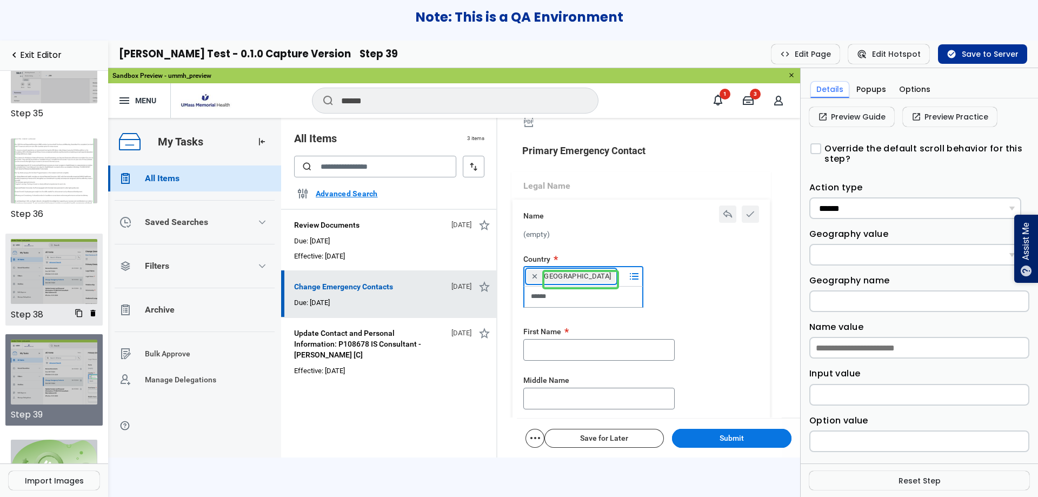
click at [50, 277] on img at bounding box center [54, 271] width 87 height 65
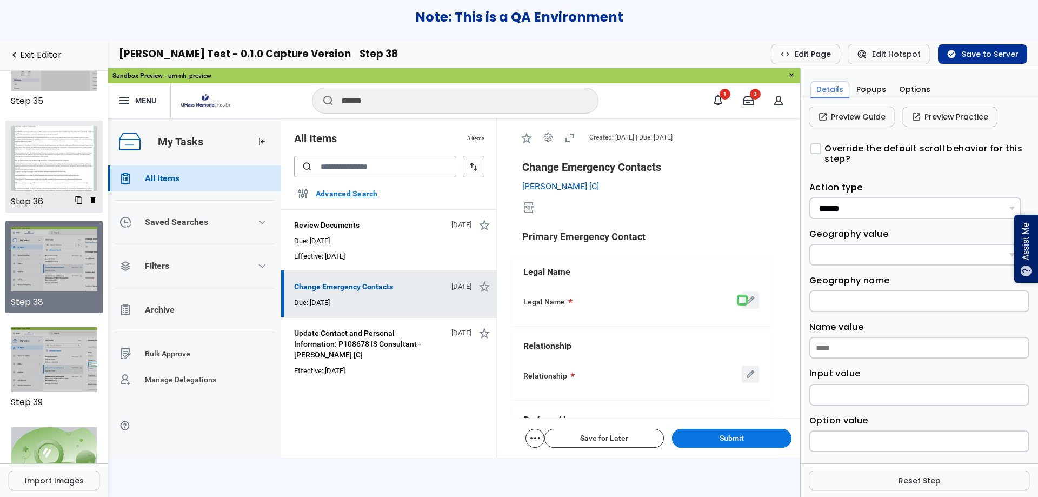
click at [49, 135] on img at bounding box center [54, 158] width 87 height 65
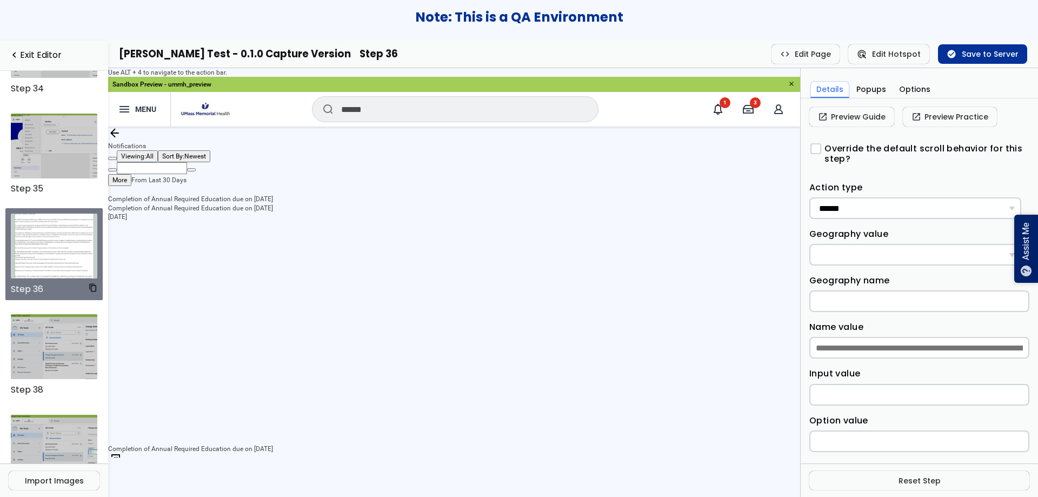
scroll to position [3368, 0]
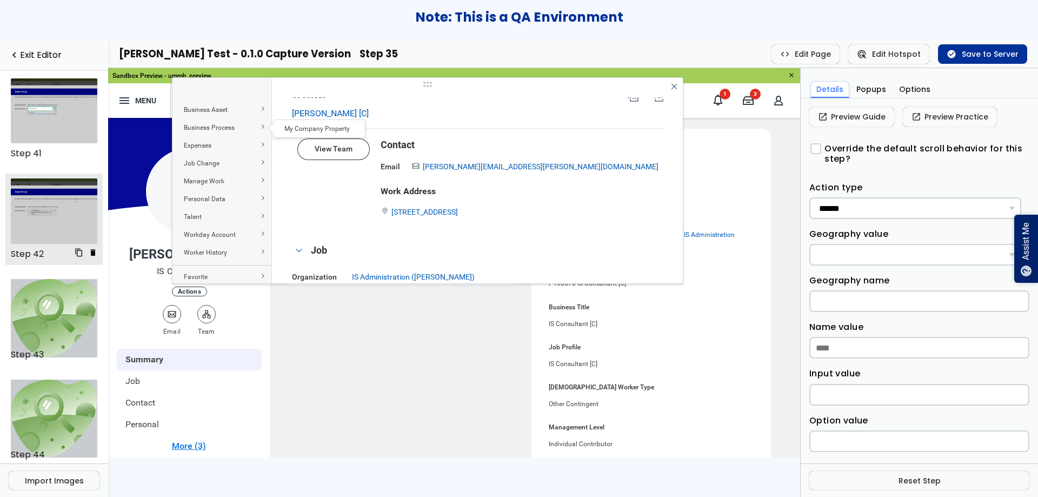
scroll to position [3919, 0]
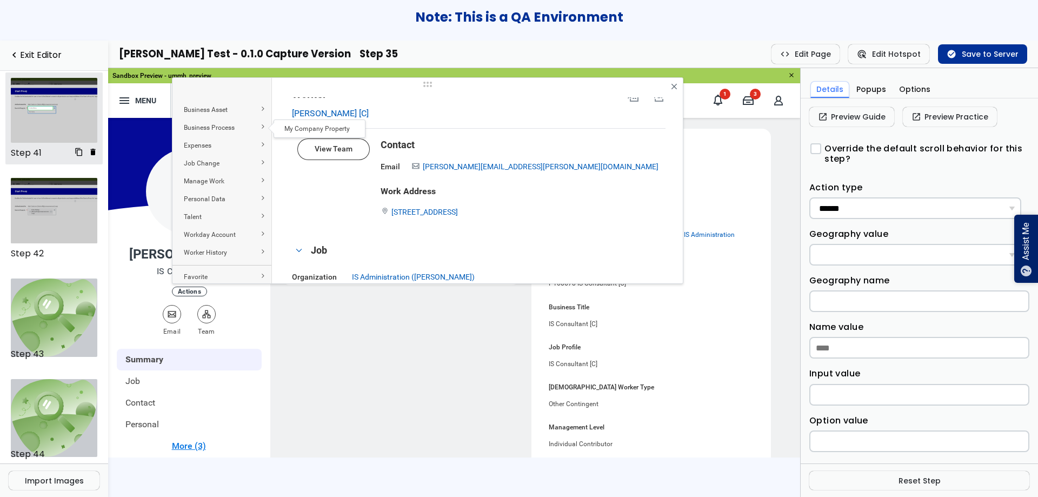
click at [42, 89] on img at bounding box center [54, 110] width 87 height 65
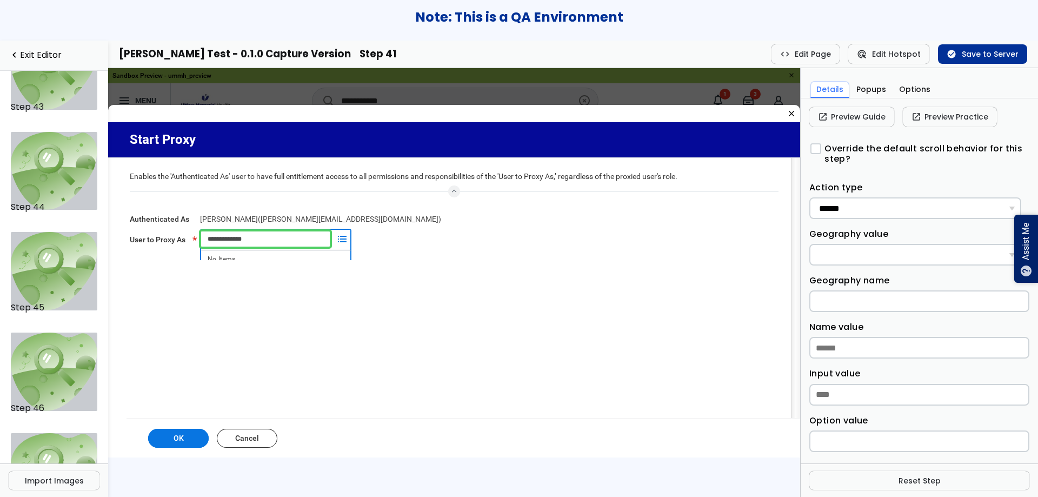
scroll to position [4358, 0]
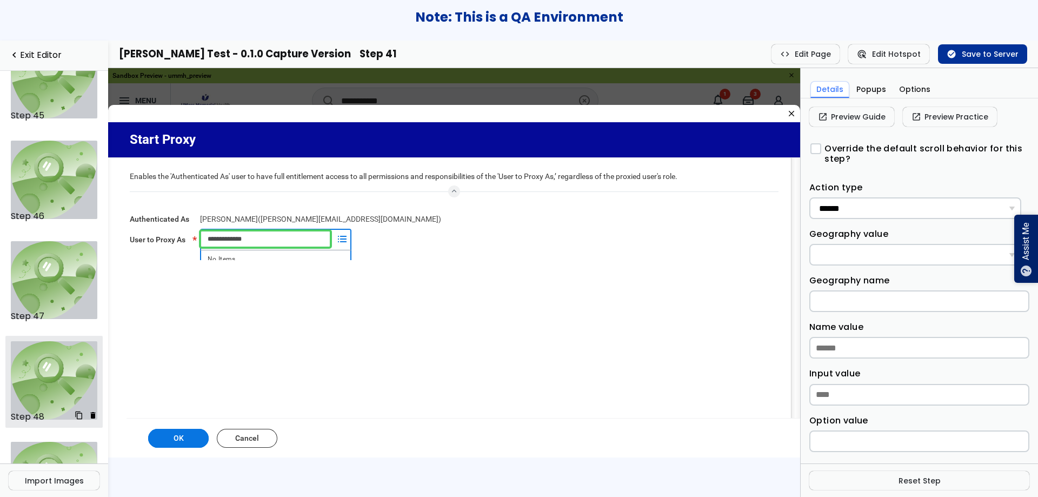
click at [45, 357] on img at bounding box center [54, 380] width 87 height 78
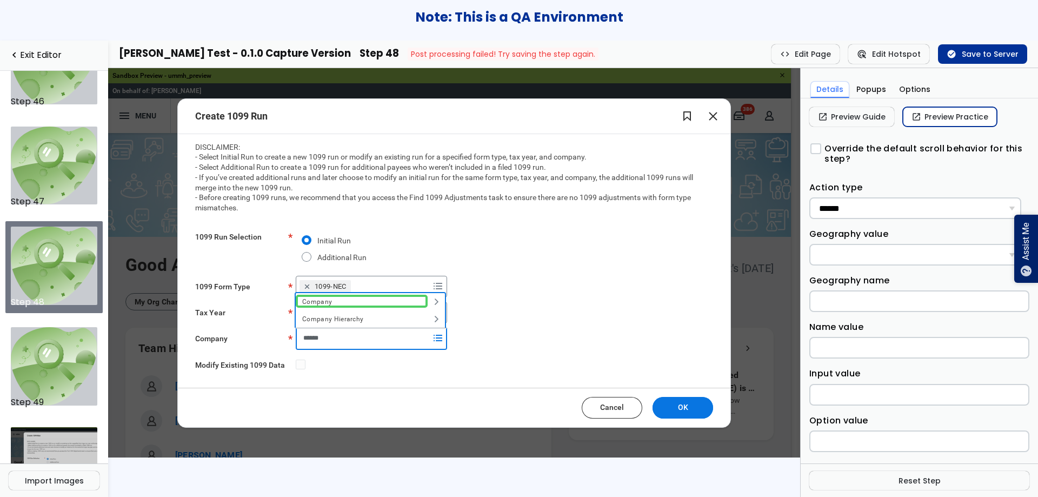
click at [958, 108] on link "open_in_new Preview Practice" at bounding box center [950, 116] width 94 height 19
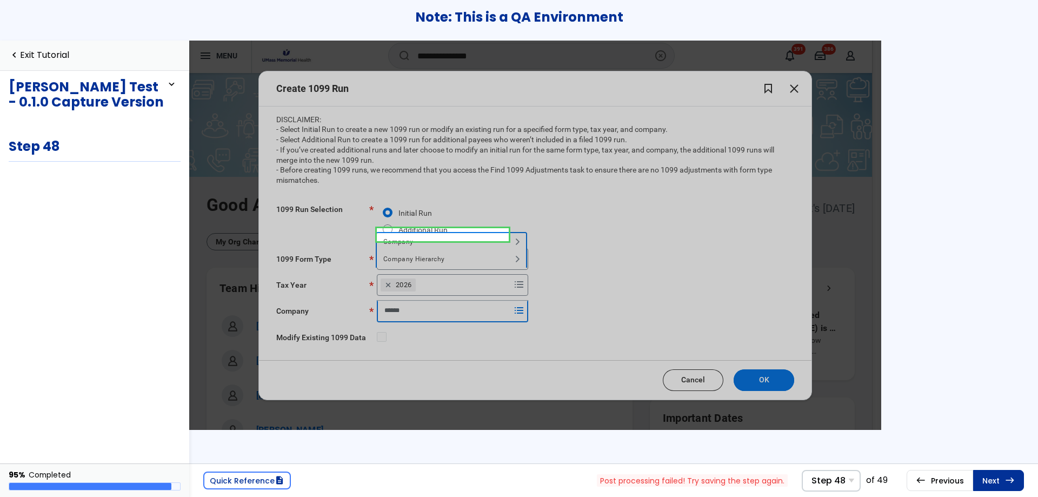
scroll to position [39, 0]
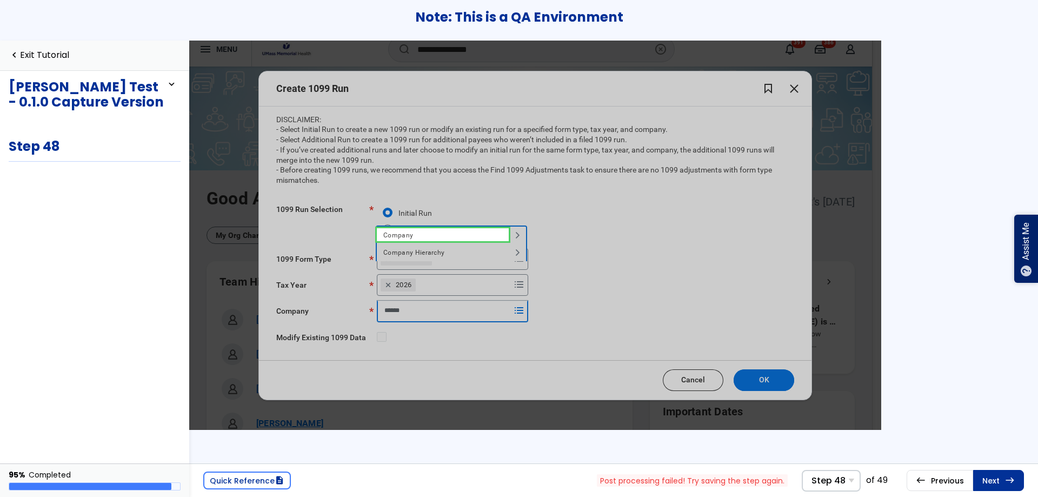
drag, startPoint x: 189, startPoint y: 40, endPoint x: 757, endPoint y: 313, distance: 630.1
click at [757, 313] on div "Options Expanded" at bounding box center [585, 313] width 417 height 26
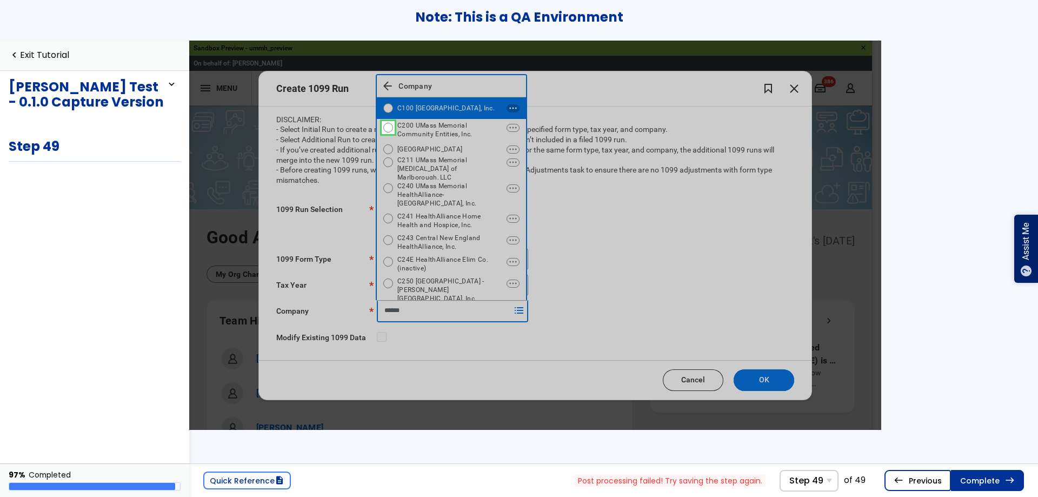
click at [11, 11] on link "west Previous Step 48" at bounding box center [6, 6] width 9 height 9
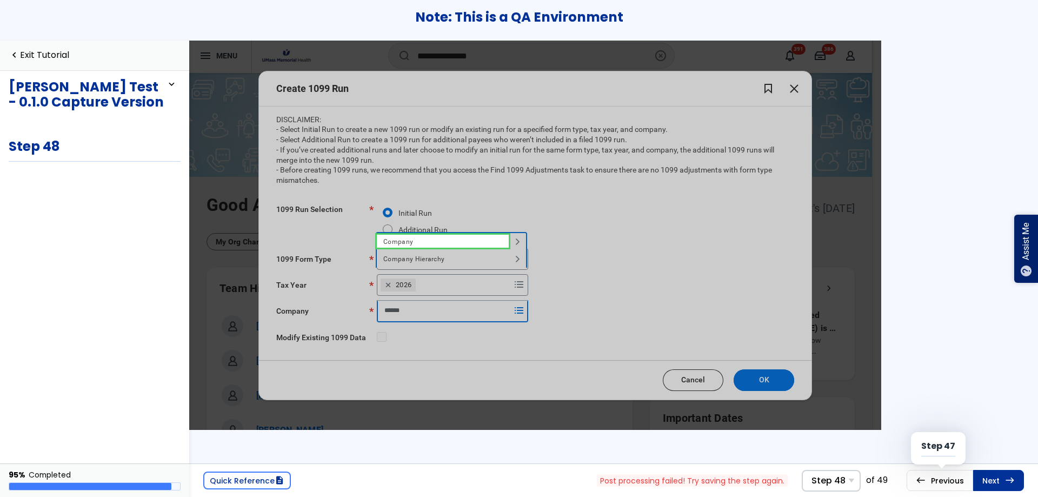
scroll to position [39, 0]
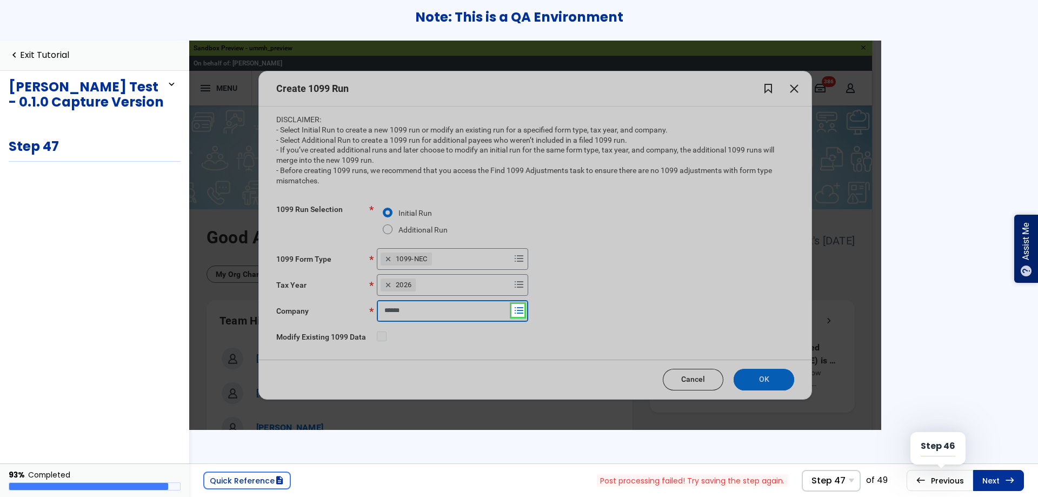
scroll to position [69, 0]
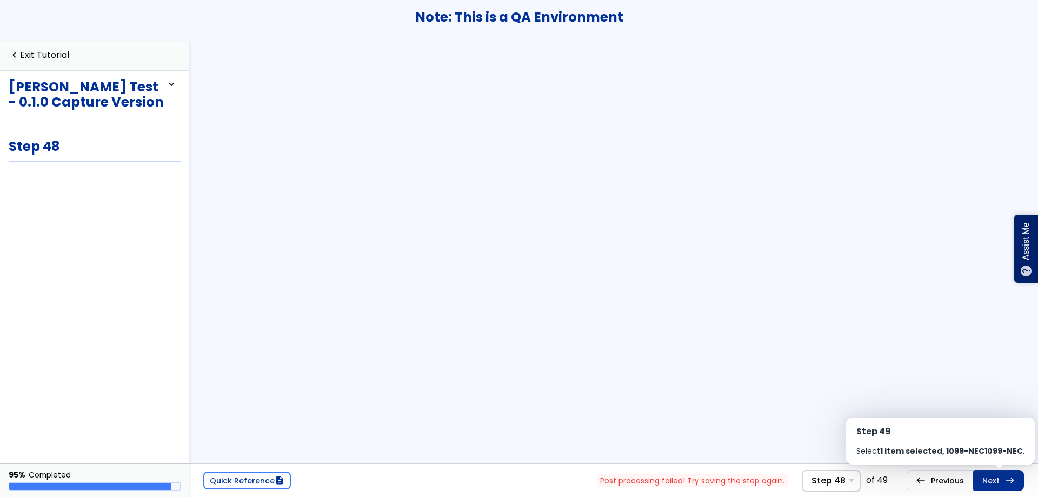
click at [998, 474] on link "Next east Step 49 Select 1 item selected, 1099-NEC1099-NEC ." at bounding box center [998, 480] width 51 height 21
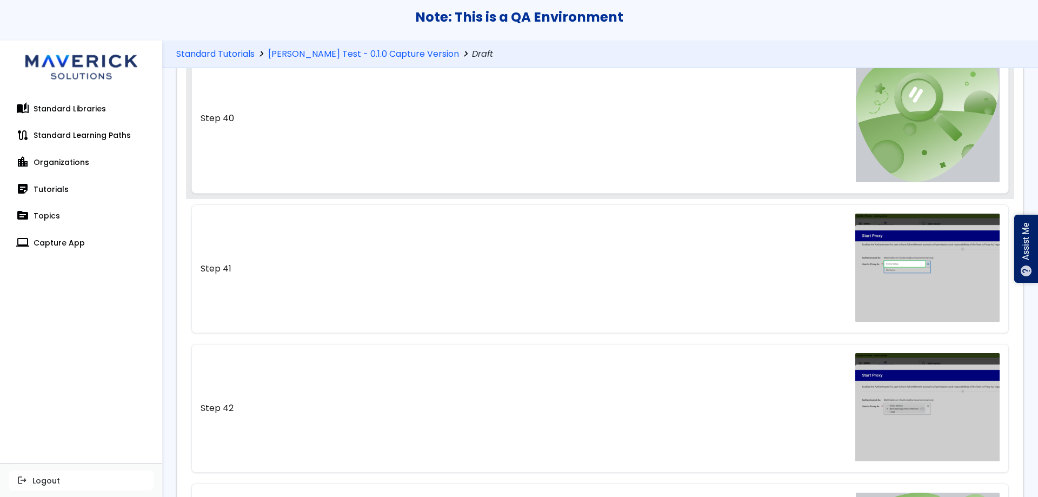
scroll to position [5476, 0]
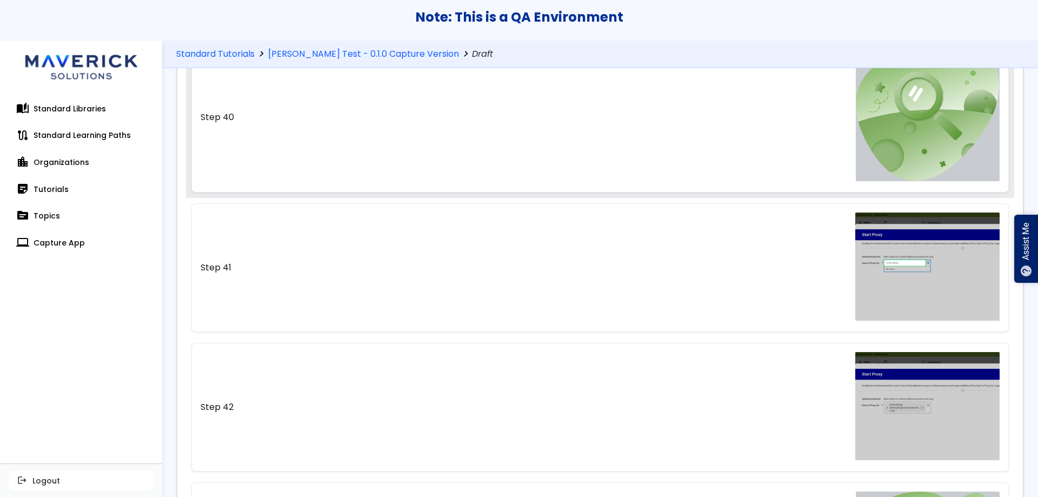
click at [677, 151] on link "Step 40" at bounding box center [600, 117] width 818 height 150
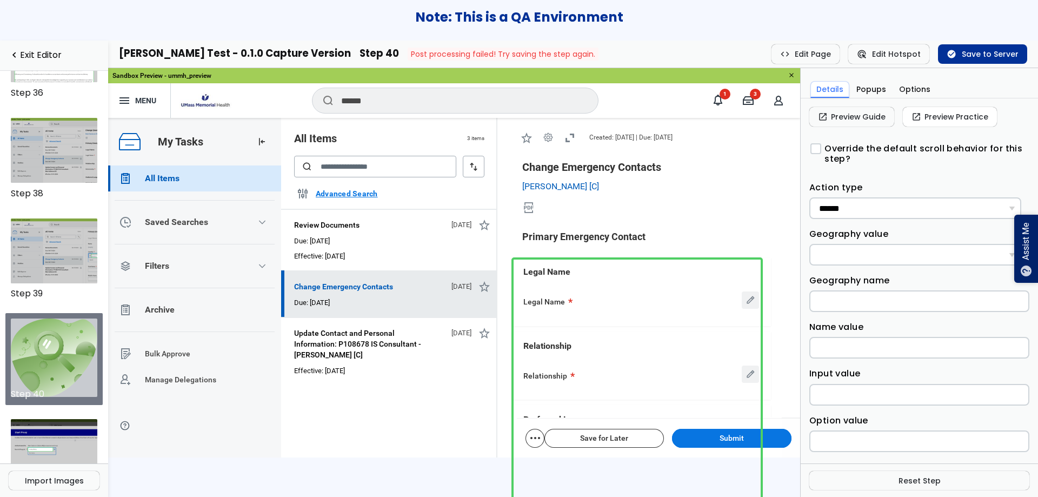
scroll to position [3669, 0]
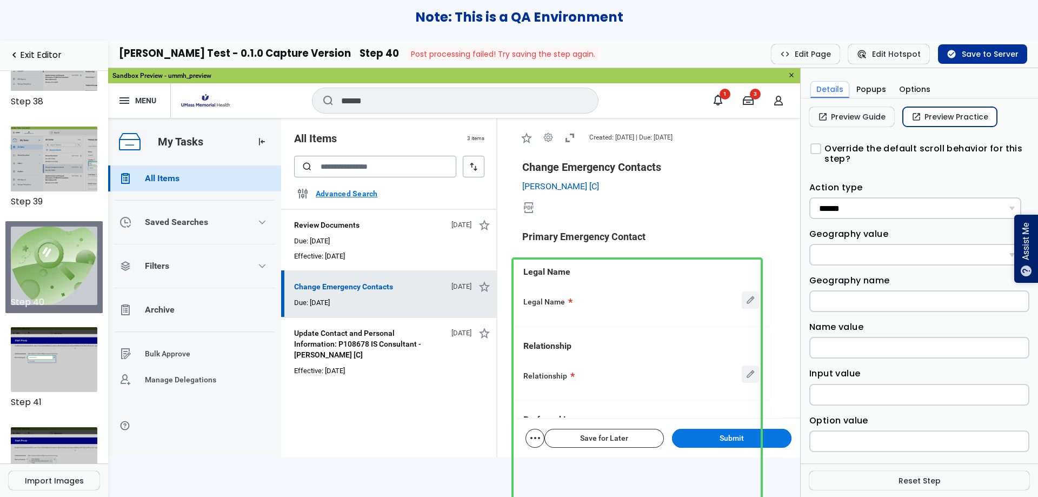
click at [924, 118] on link "open_in_new Preview Practice" at bounding box center [950, 116] width 94 height 19
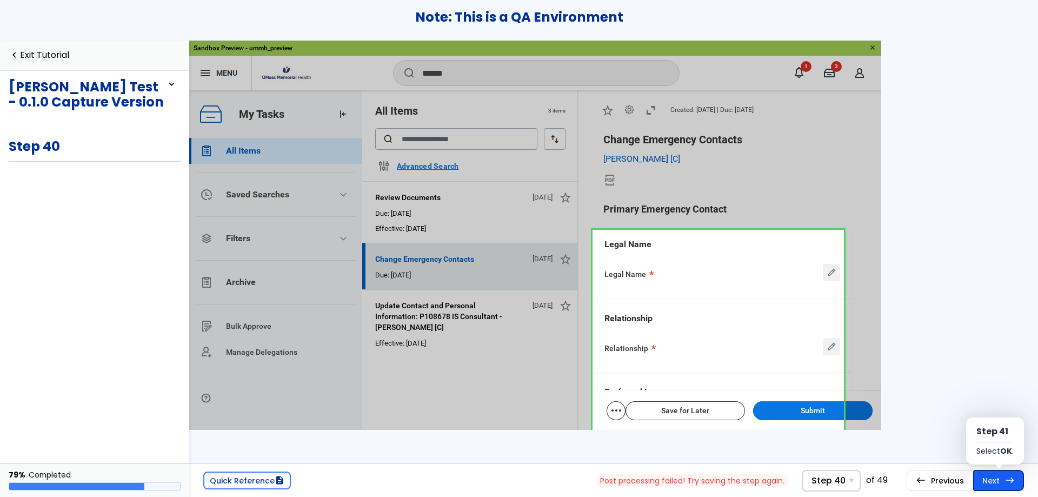
click at [12, 11] on link "Next east Step 41 Select OK ." at bounding box center [6, 6] width 11 height 9
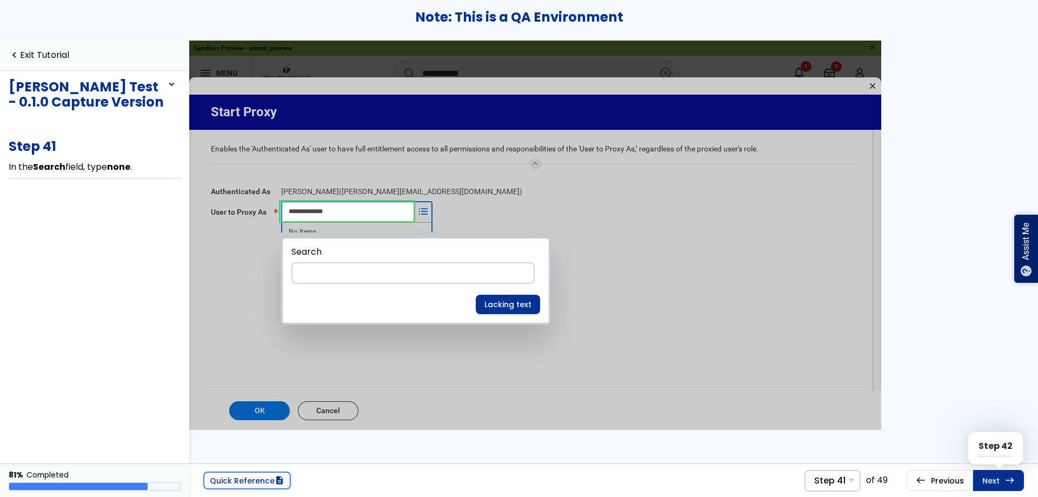
scroll to position [9, 0]
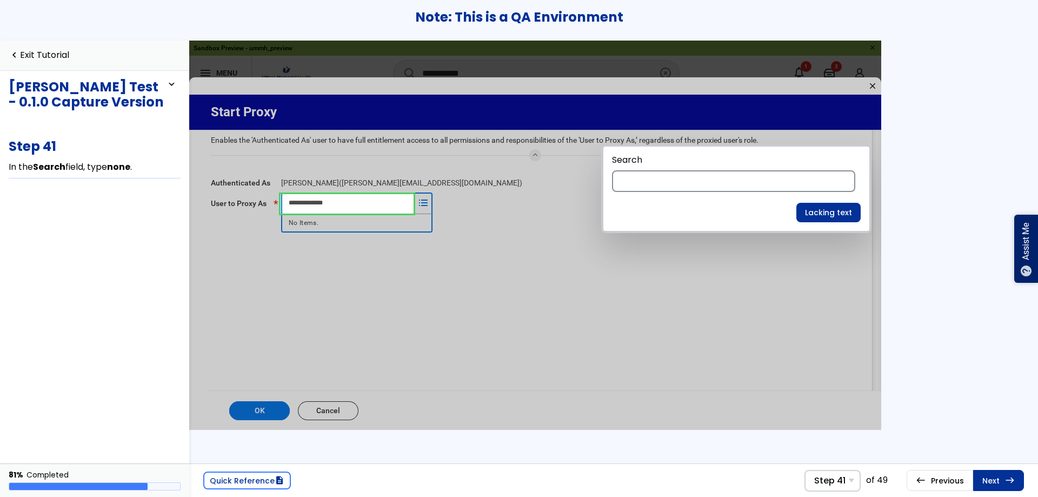
drag, startPoint x: 341, startPoint y: 299, endPoint x: 664, endPoint y: 216, distance: 333.9
click at [12, 12] on div "Search Lacking text" at bounding box center [7, 6] width 10 height 11
click at [11, 12] on span "east" at bounding box center [6, 6] width 9 height 11
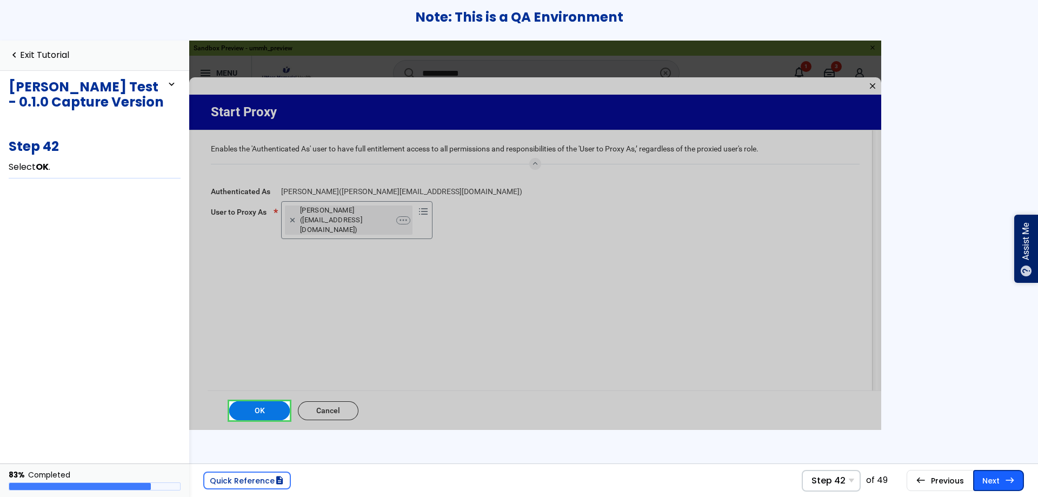
click at [8, 9] on link "Next east Step 43" at bounding box center [6, 6] width 2 height 5
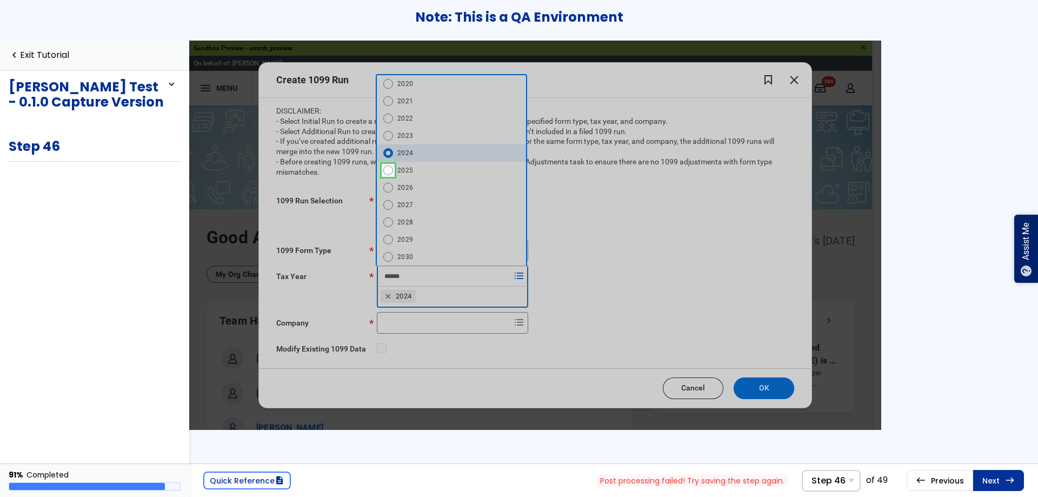
click at [771, 198] on div "Initial Run Additional Run" at bounding box center [585, 214] width 417 height 50
drag, startPoint x: 803, startPoint y: 204, endPoint x: 810, endPoint y: 176, distance: 28.9
click at [810, 176] on div "DISCLAIMER: - Select Initial Run to create a new 1099 run or modify an existing…" at bounding box center [535, 232] width 553 height 271
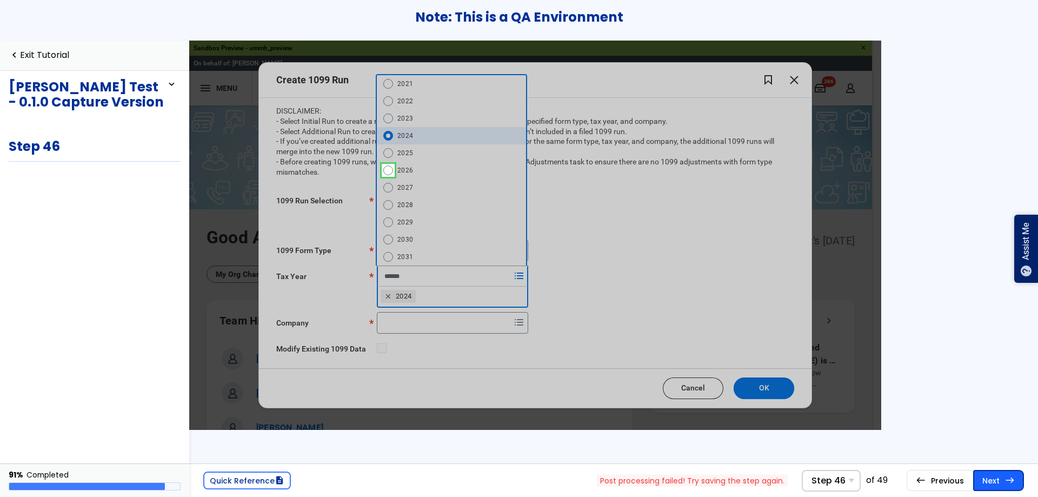
click at [9, 10] on link "Next east Step 47" at bounding box center [8, 9] width 2 height 2
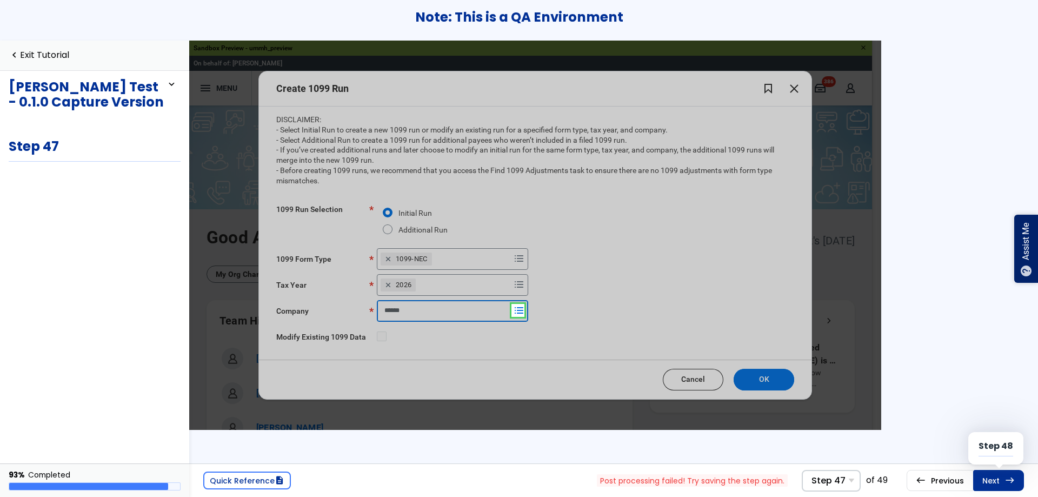
click at [11, 11] on link "Next east Step 48" at bounding box center [7, 6] width 10 height 9
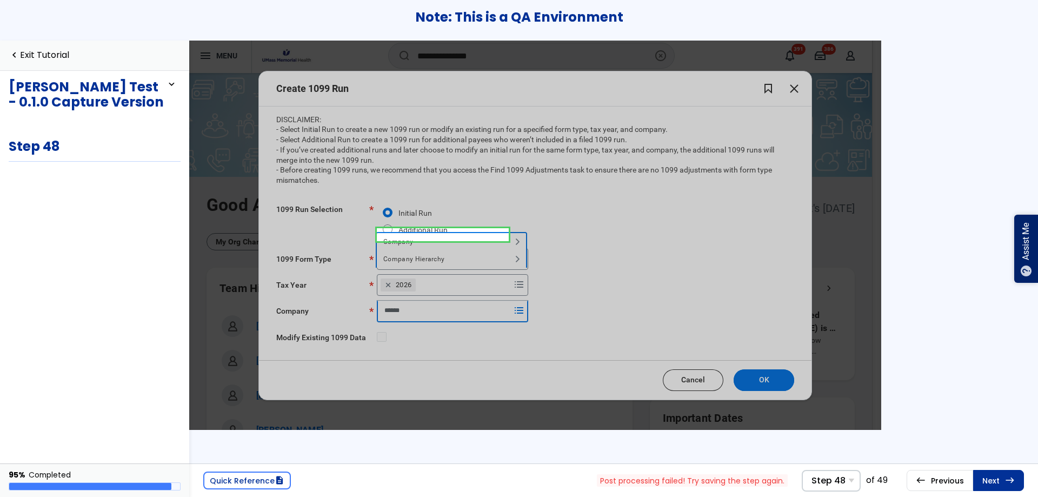
scroll to position [39, 0]
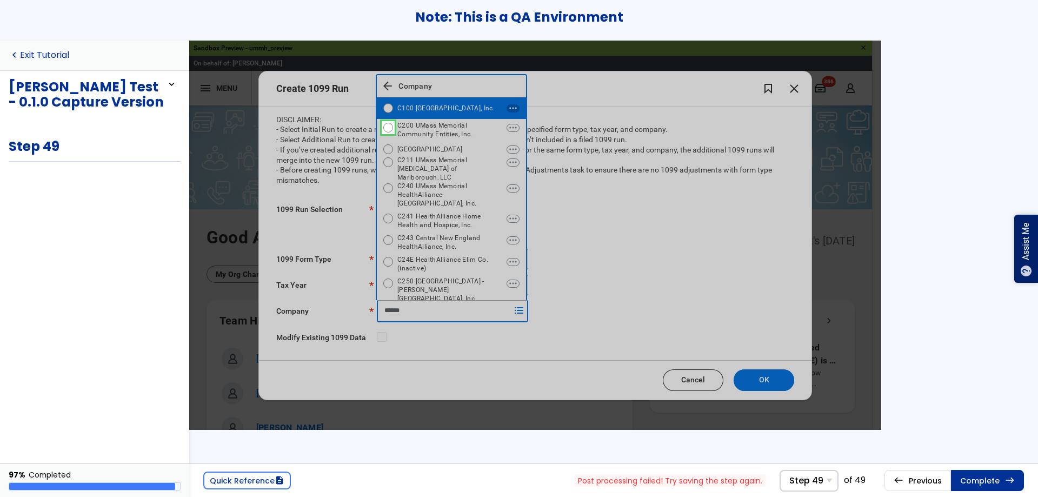
click at [50, 52] on link "navigate_before Exit Tutorial" at bounding box center [39, 55] width 61 height 10
